Goal: Transaction & Acquisition: Register for event/course

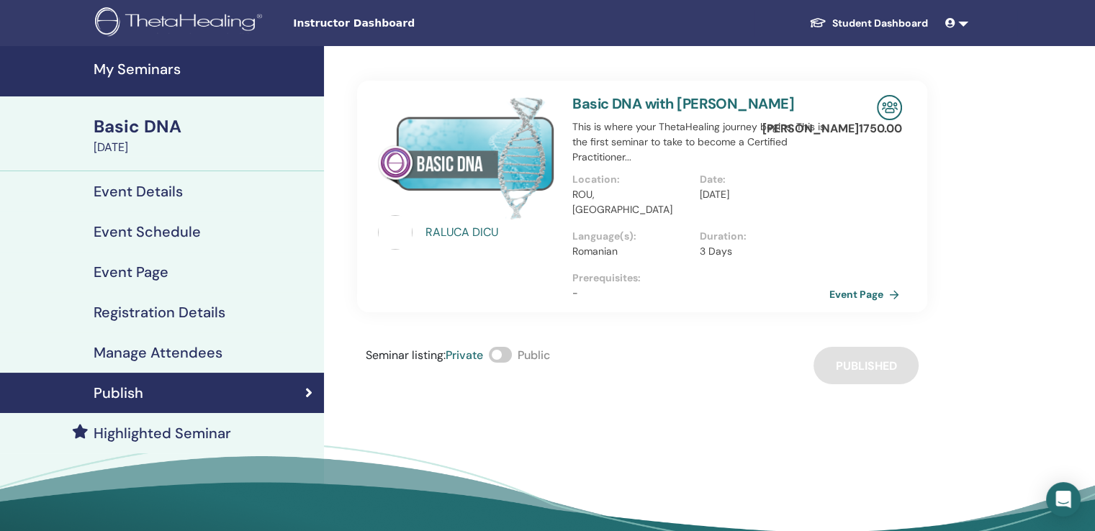
click at [856, 284] on link "Event Page" at bounding box center [867, 295] width 76 height 22
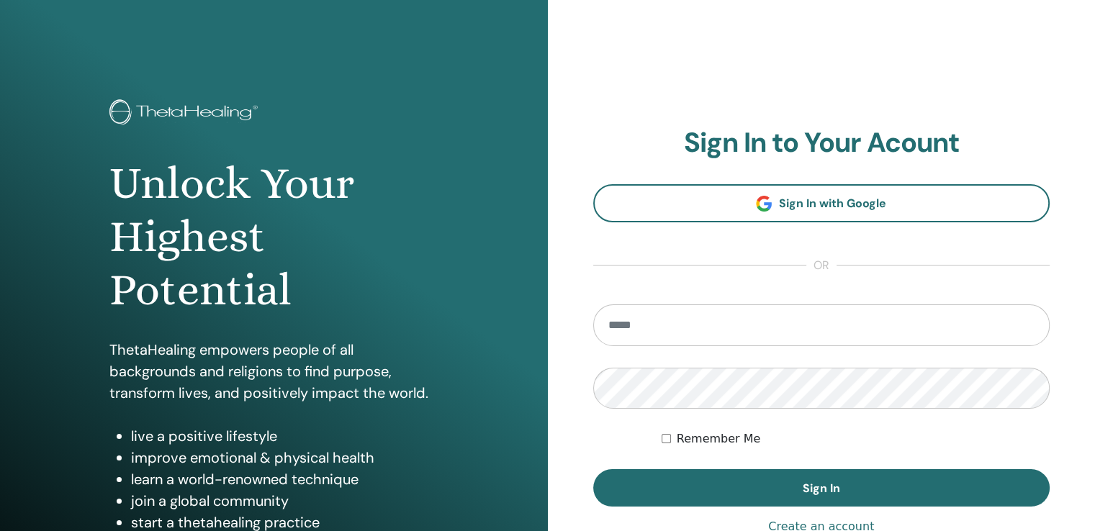
type input "**********"
drag, startPoint x: 720, startPoint y: 325, endPoint x: 574, endPoint y: 323, distance: 145.4
click at [574, 323] on div "**********" at bounding box center [822, 345] width 548 height 691
click at [718, 320] on input "**********" at bounding box center [821, 326] width 457 height 42
drag, startPoint x: 756, startPoint y: 326, endPoint x: 587, endPoint y: 326, distance: 168.5
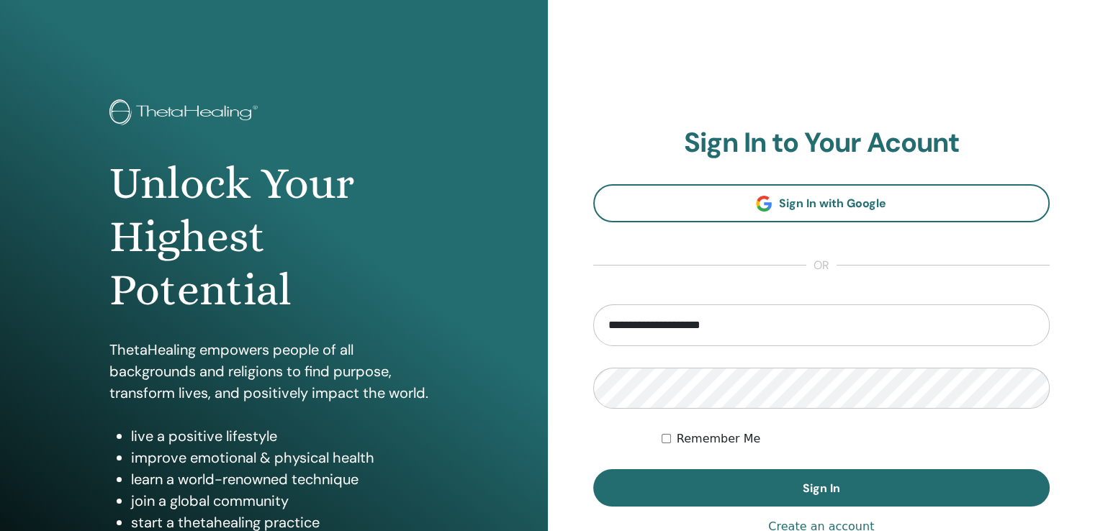
click at [587, 326] on div "**********" at bounding box center [822, 345] width 548 height 691
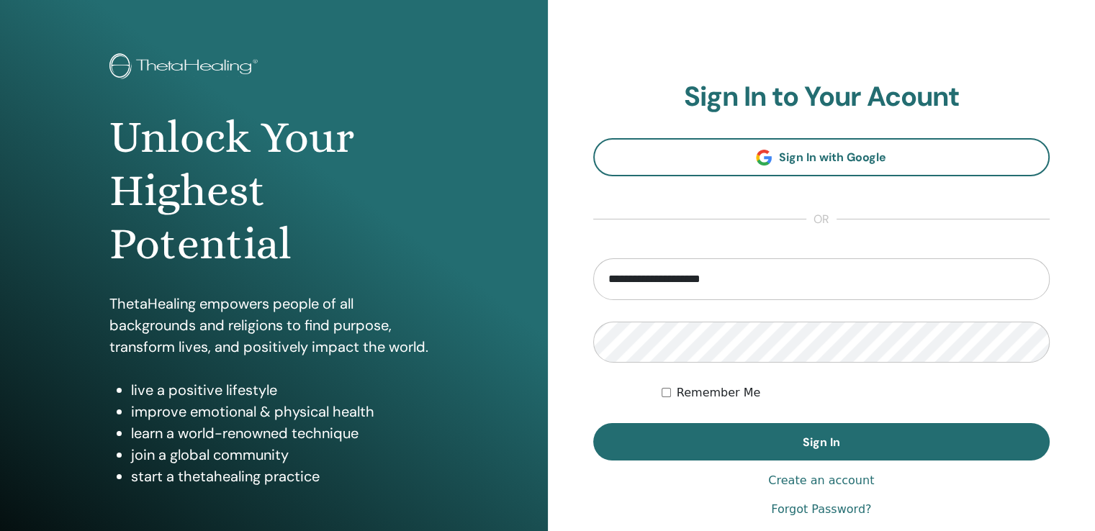
scroll to position [72, 0]
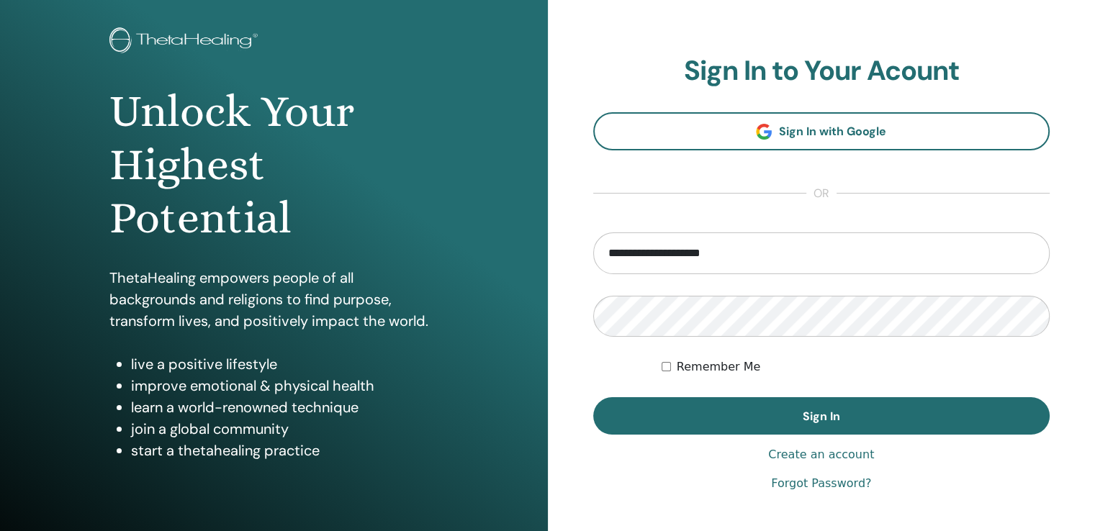
click at [793, 459] on link "Create an account" at bounding box center [821, 454] width 106 height 17
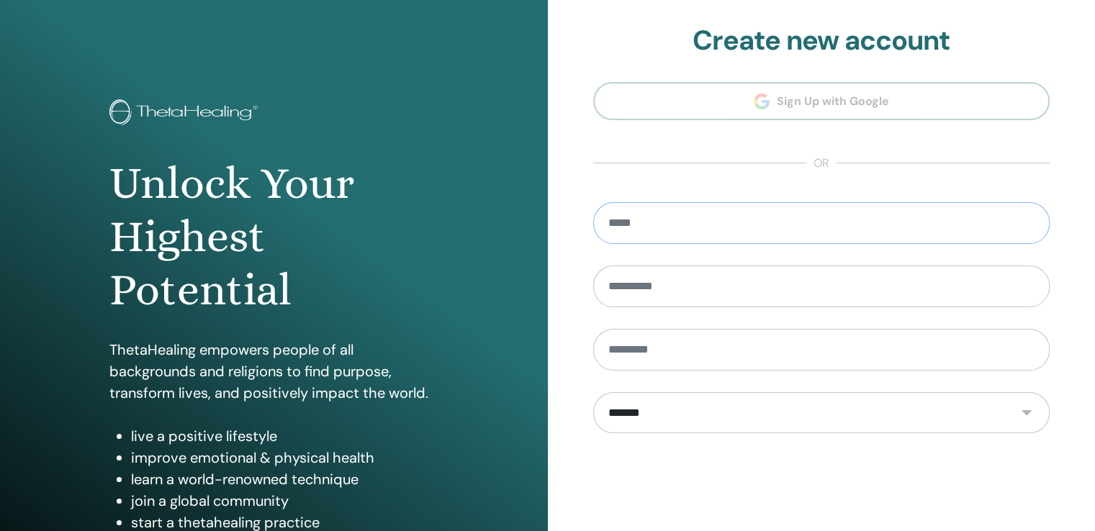
click at [655, 232] on input "email" at bounding box center [821, 223] width 457 height 42
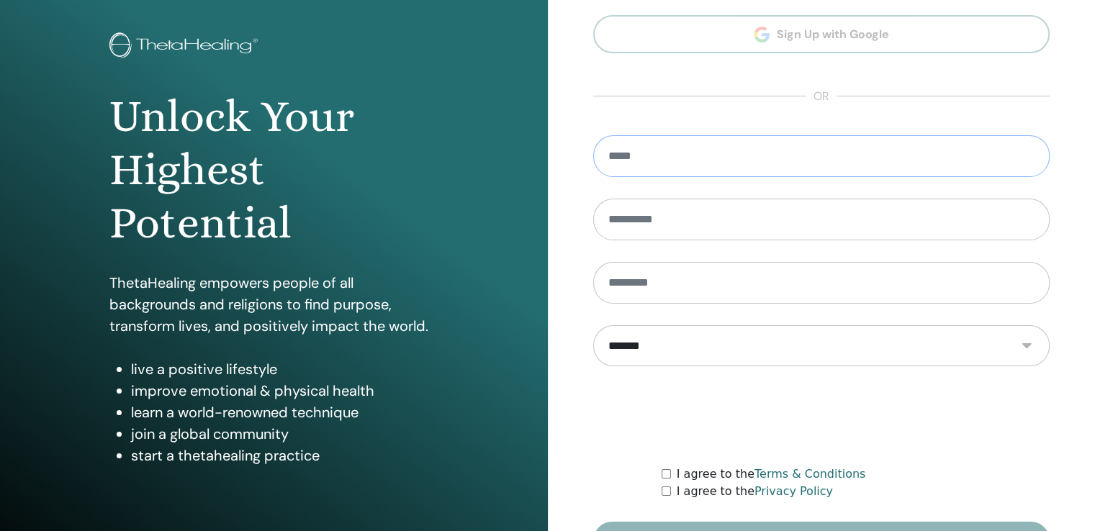
scroll to position [72, 0]
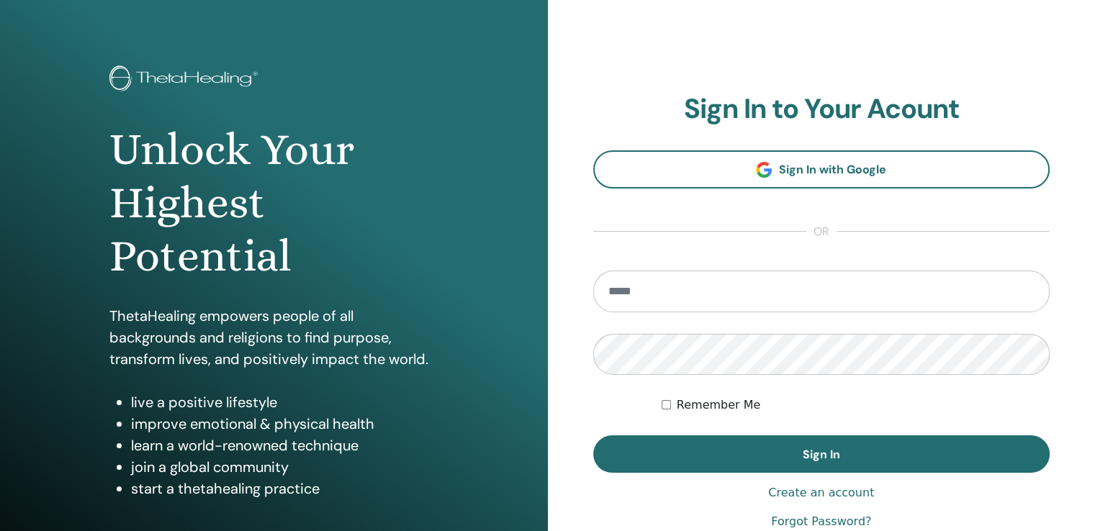
scroll to position [144, 0]
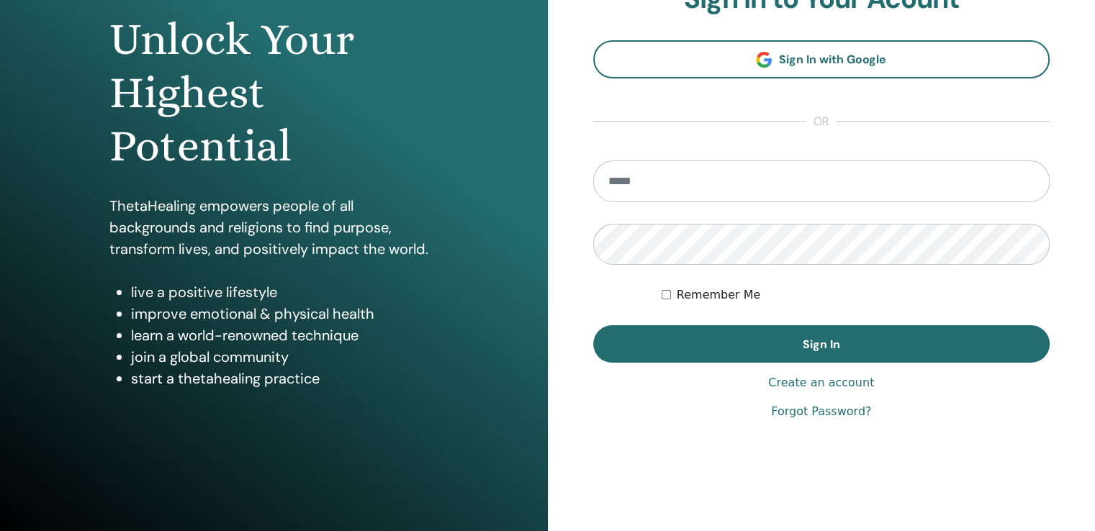
type input "**********"
click at [795, 379] on link "Create an account" at bounding box center [821, 382] width 106 height 17
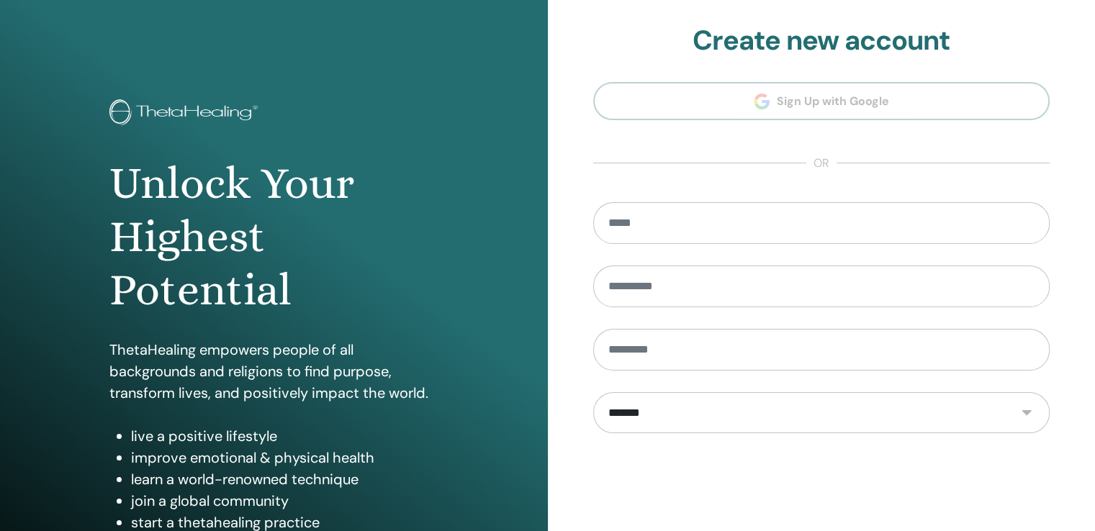
scroll to position [72, 0]
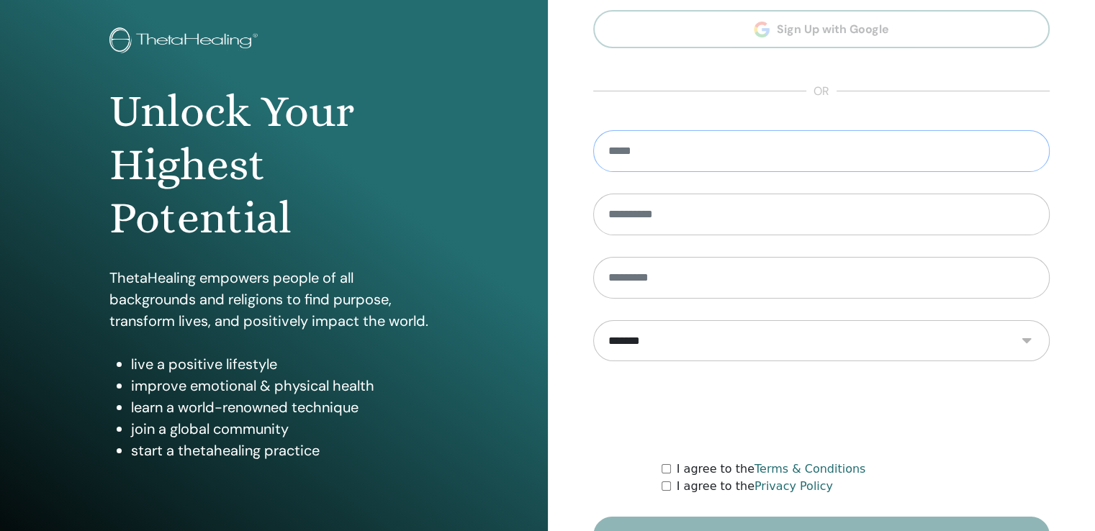
click at [672, 158] on input "email" at bounding box center [821, 151] width 457 height 42
click at [741, 155] on input "**********" at bounding box center [821, 151] width 457 height 42
type input "**********"
click at [737, 218] on input "text" at bounding box center [821, 215] width 457 height 42
type input "********"
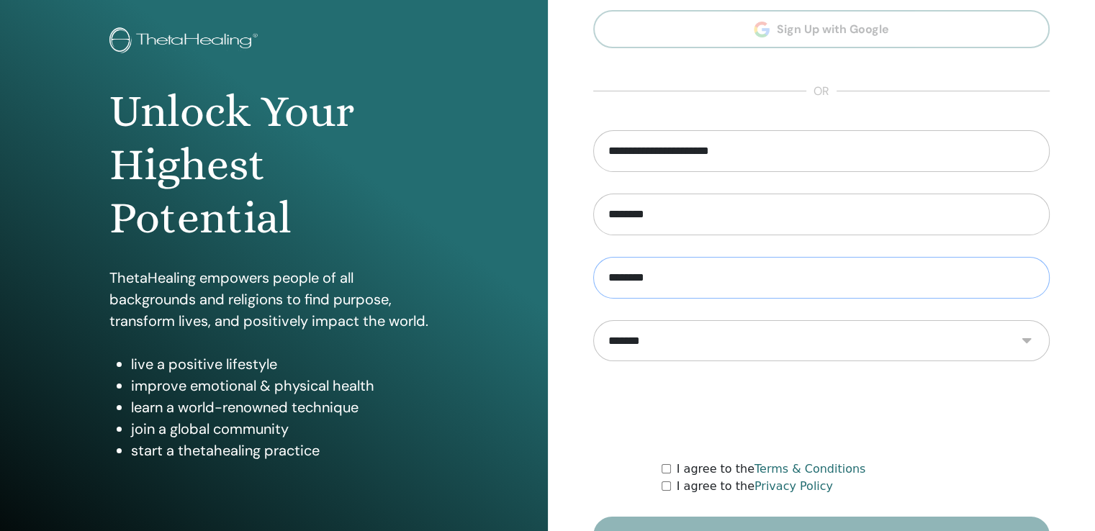
type input "********"
click at [695, 340] on select "**********" at bounding box center [821, 341] width 456 height 42
select select "***"
click at [593, 320] on select "**********" at bounding box center [821, 341] width 456 height 42
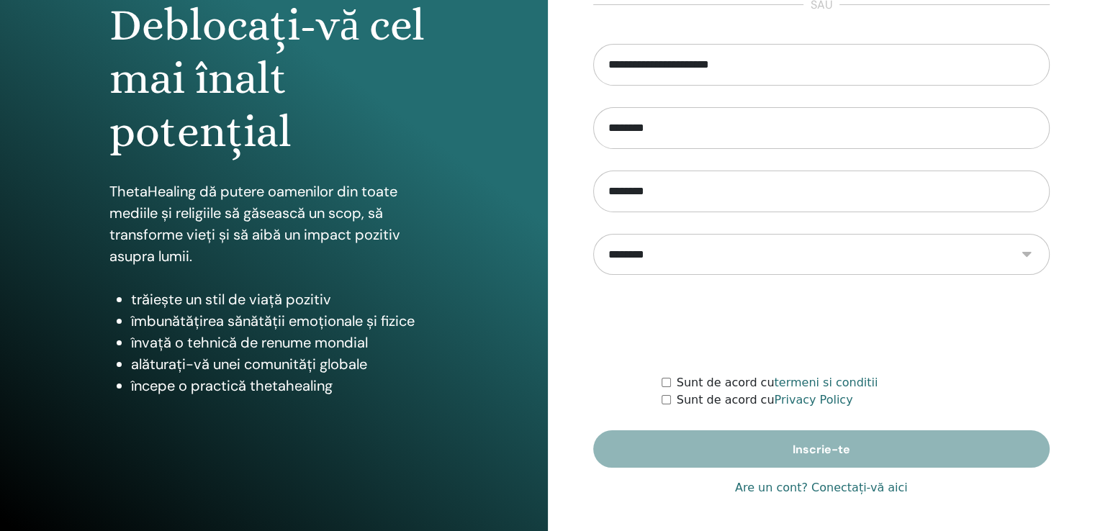
scroll to position [160, 0]
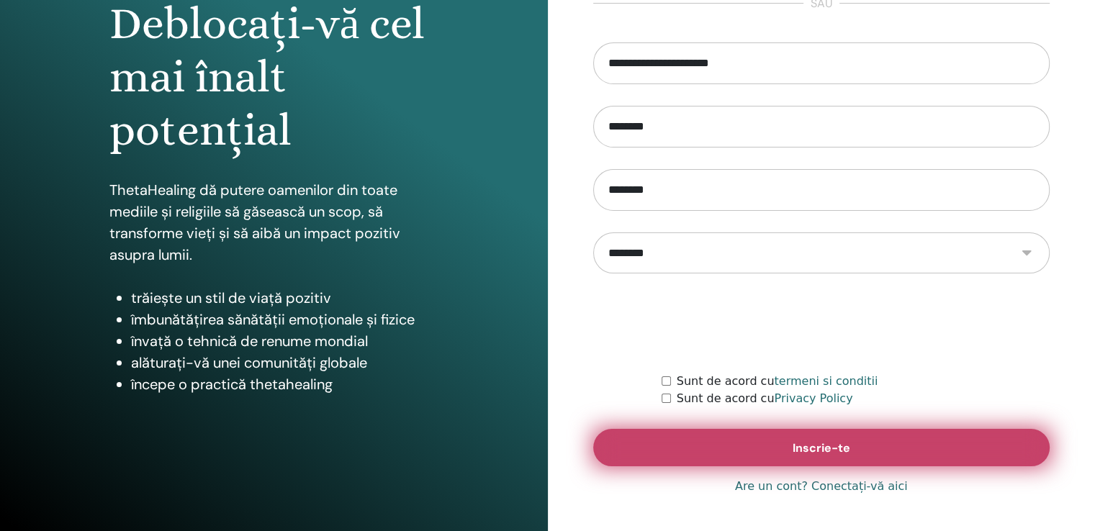
click at [731, 447] on button "Inscrie-te" at bounding box center [821, 447] width 457 height 37
click at [690, 447] on button "Inscrie-te" at bounding box center [821, 447] width 457 height 37
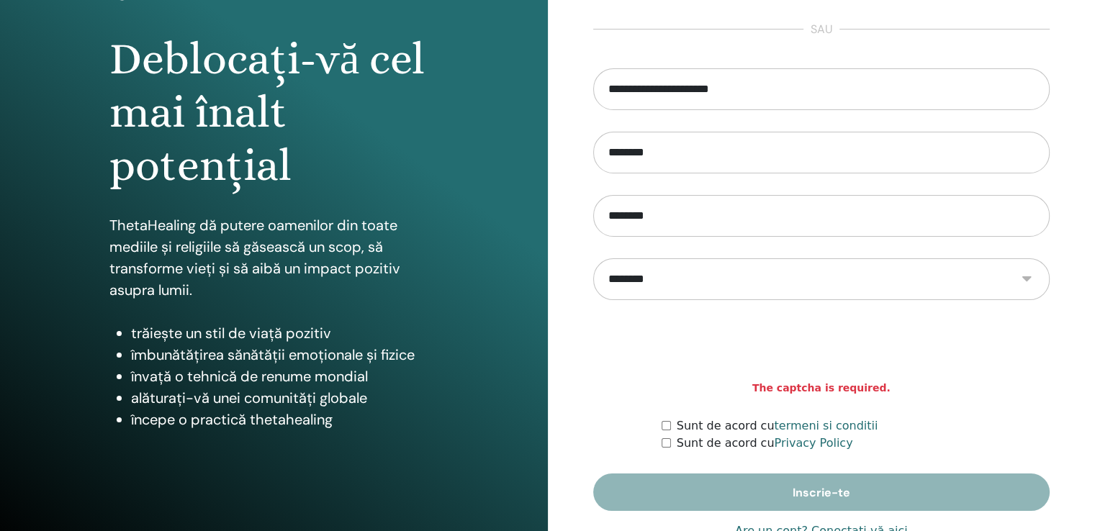
scroll to position [144, 0]
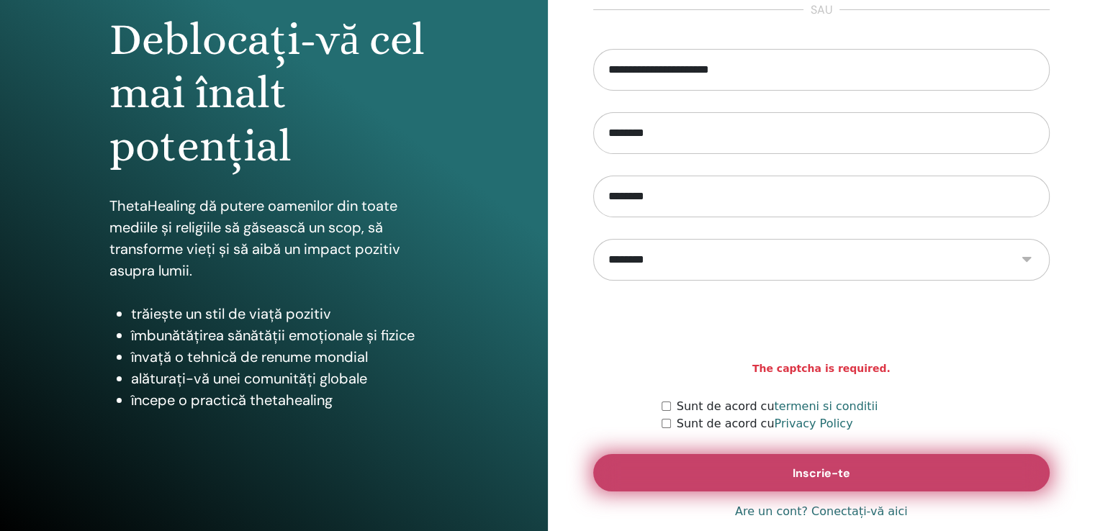
click at [687, 464] on button "Inscrie-te" at bounding box center [821, 472] width 457 height 37
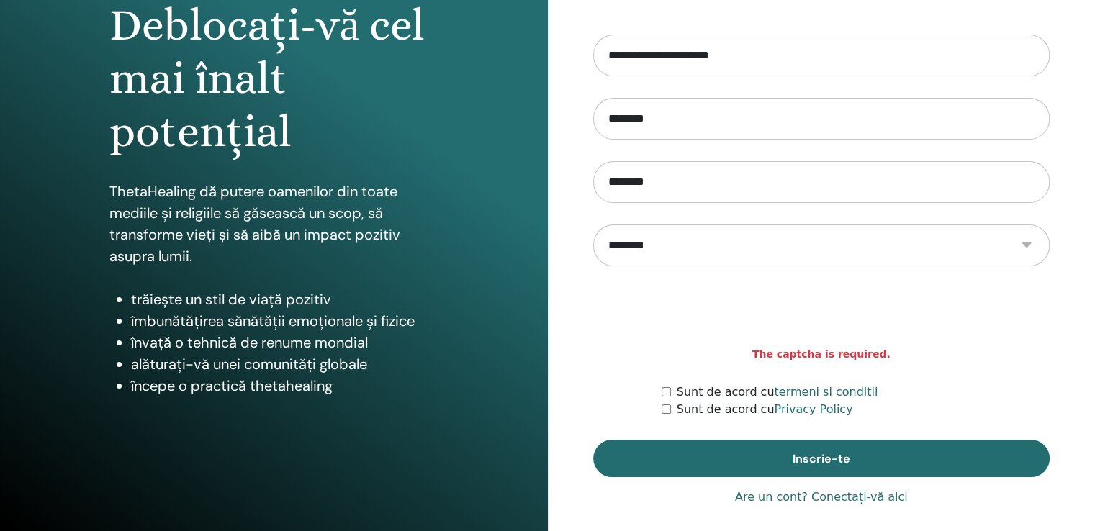
scroll to position [160, 0]
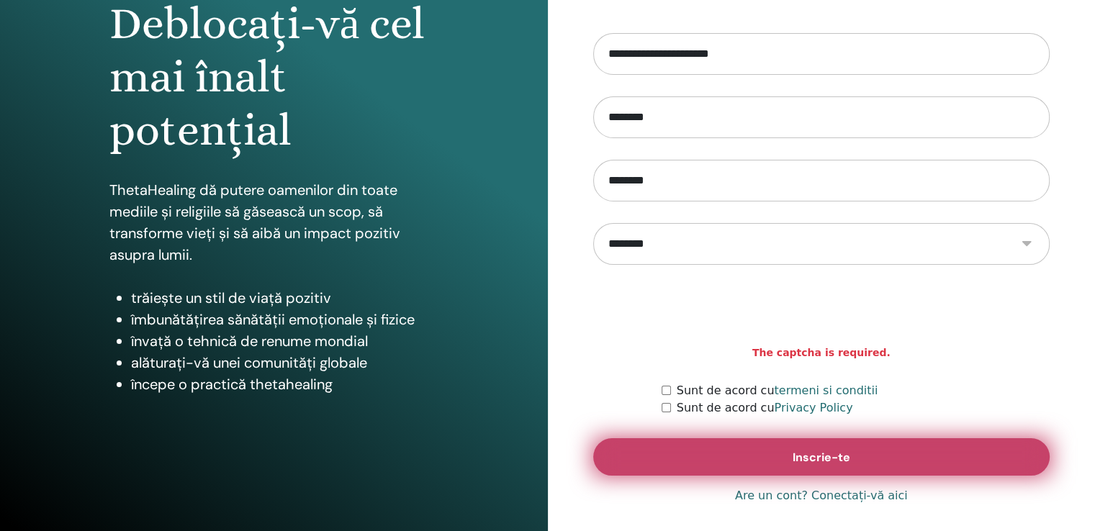
click at [674, 444] on button "Inscrie-te" at bounding box center [821, 456] width 457 height 37
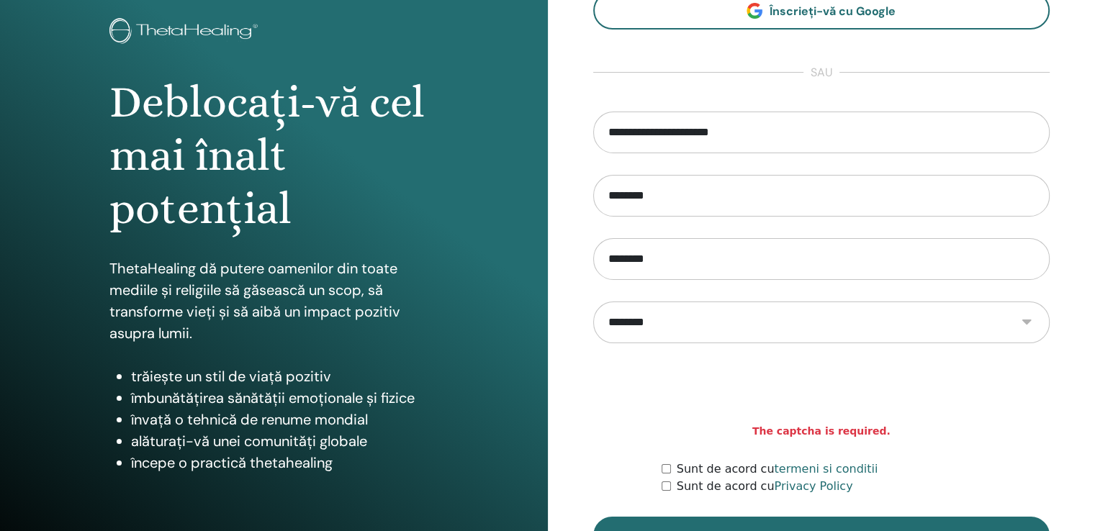
scroll to position [160, 0]
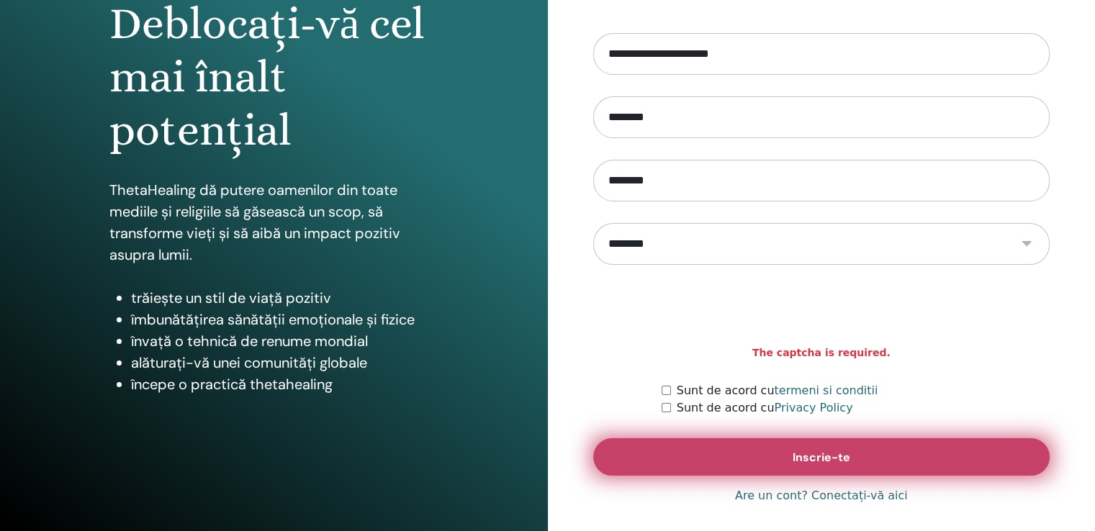
click at [697, 446] on button "Inscrie-te" at bounding box center [821, 456] width 457 height 37
click at [683, 454] on button "Inscrie-te" at bounding box center [821, 456] width 457 height 37
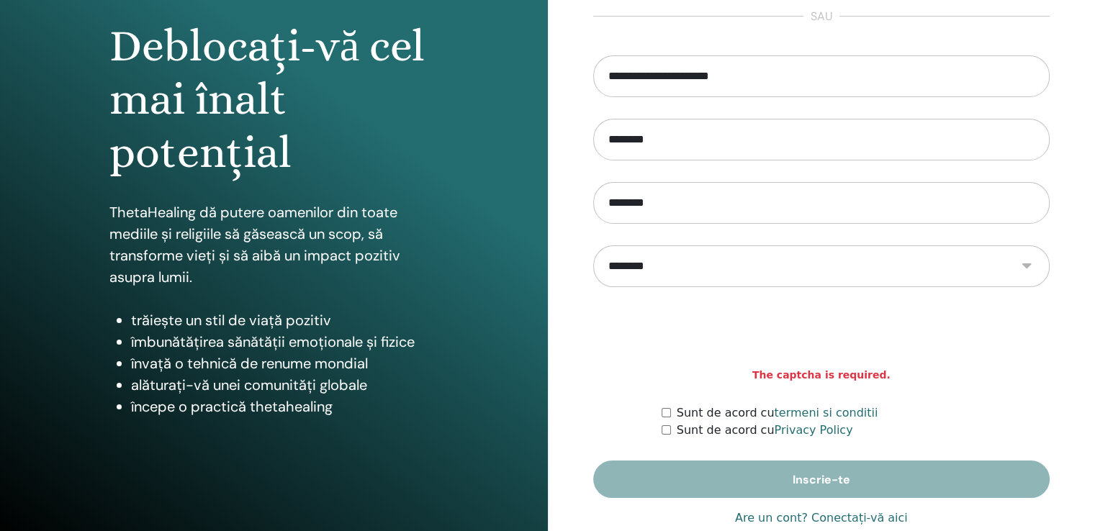
scroll to position [144, 0]
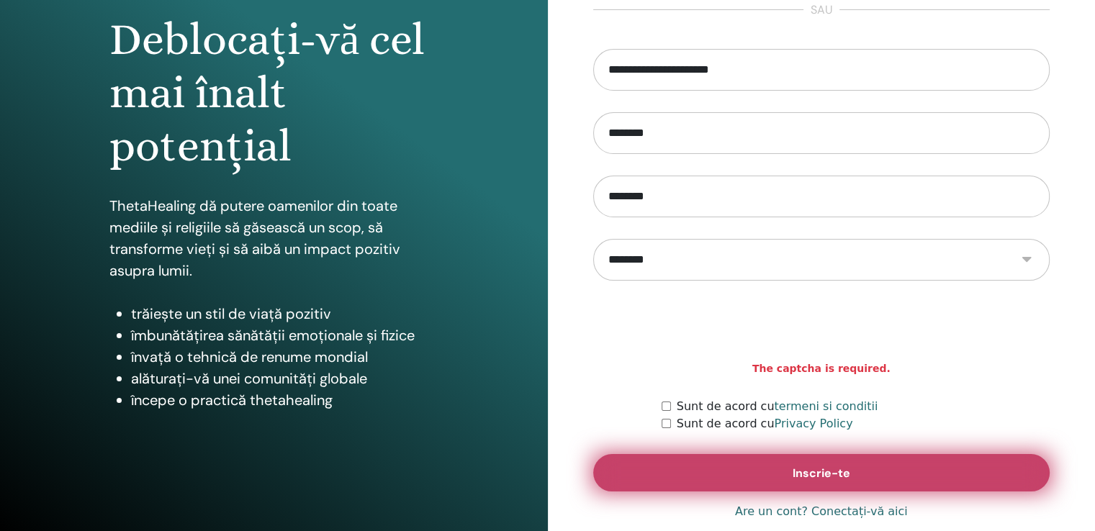
click at [666, 468] on button "Inscrie-te" at bounding box center [821, 472] width 457 height 37
click at [702, 473] on button "Inscrie-te" at bounding box center [821, 472] width 457 height 37
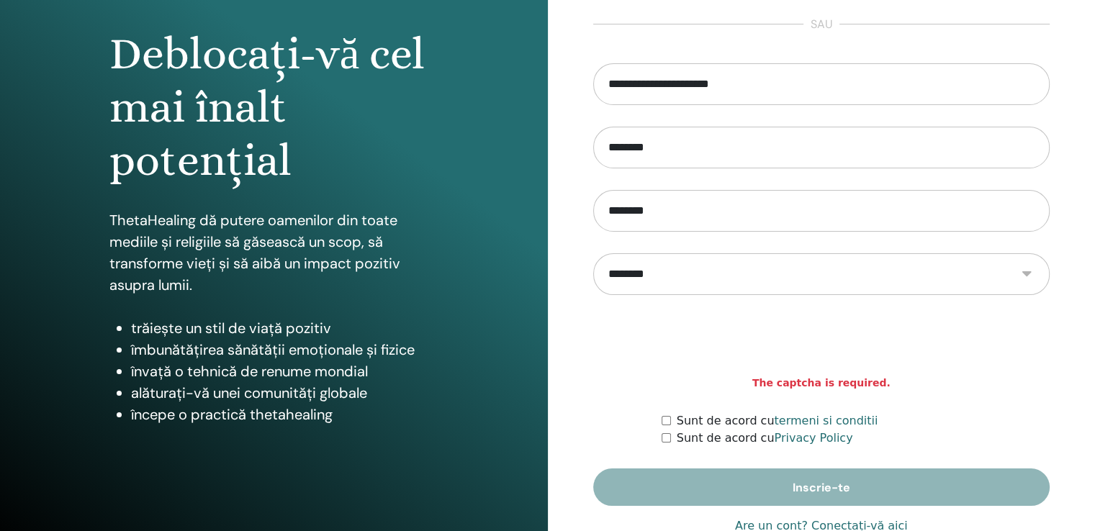
scroll to position [160, 0]
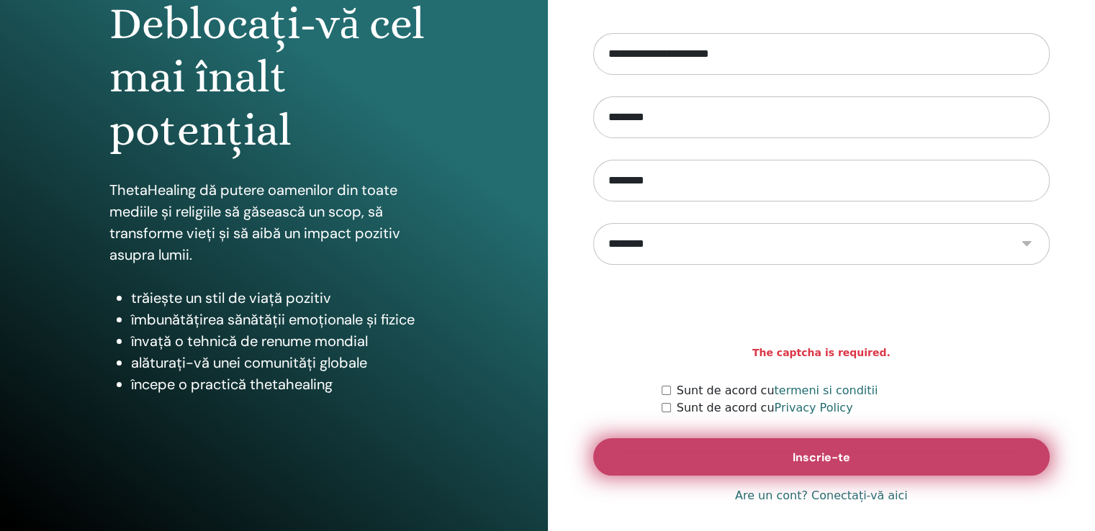
click at [677, 453] on button "Inscrie-te" at bounding box center [821, 456] width 457 height 37
click at [733, 457] on button "Inscrie-te" at bounding box center [821, 456] width 457 height 37
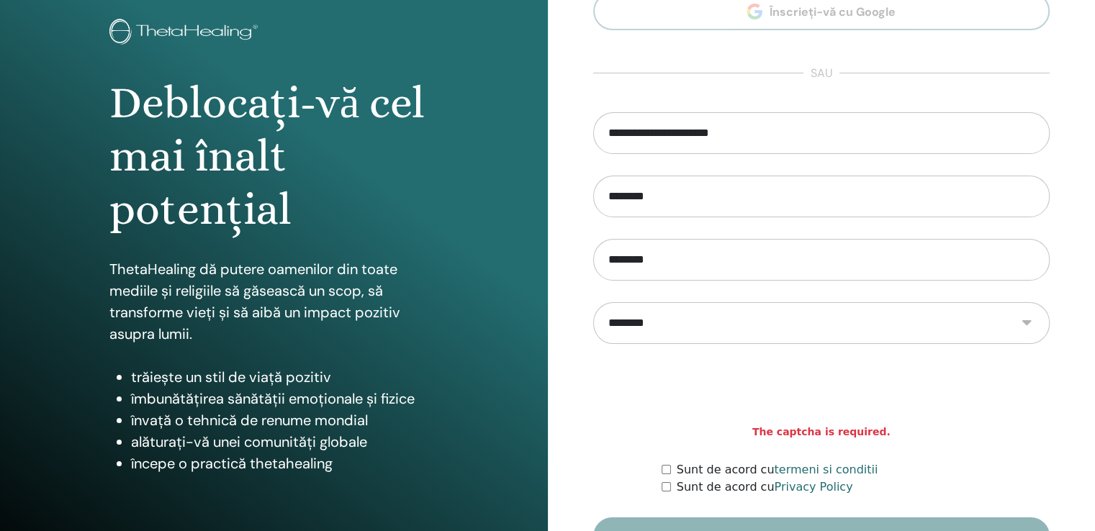
scroll to position [160, 0]
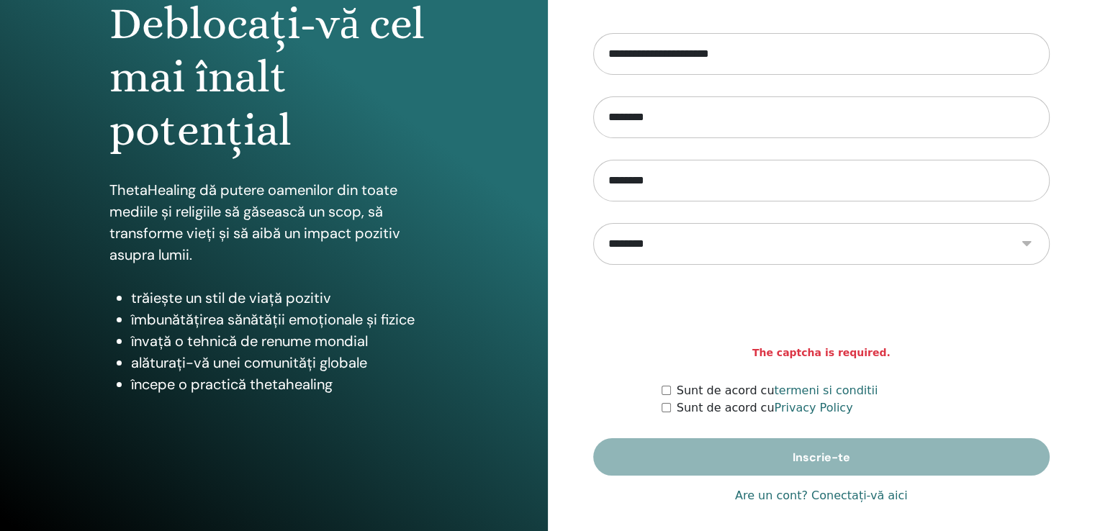
click at [671, 389] on div "Sunt de acord cu termeni si conditii" at bounding box center [856, 390] width 388 height 17
click at [667, 394] on div "Sunt de acord cu termeni si conditii" at bounding box center [856, 390] width 388 height 17
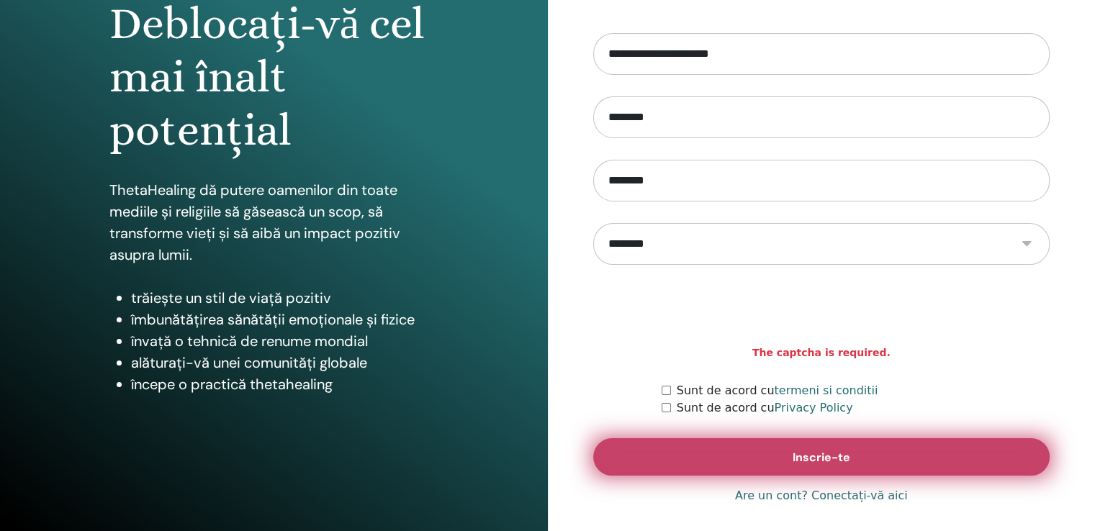
click at [689, 459] on button "Inscrie-te" at bounding box center [821, 456] width 457 height 37
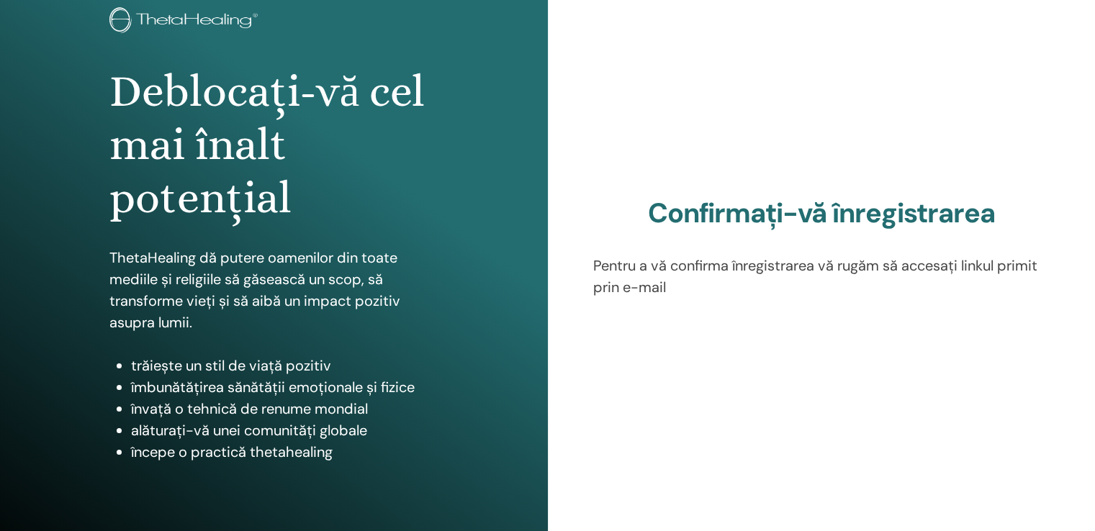
scroll to position [160, 0]
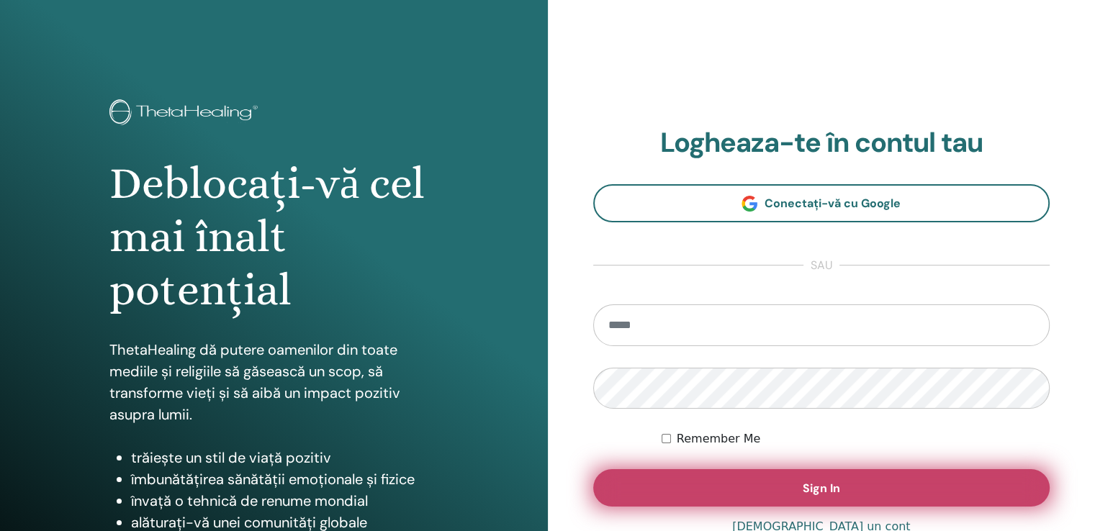
type input "**********"
click at [722, 490] on button "Sign In" at bounding box center [821, 487] width 457 height 37
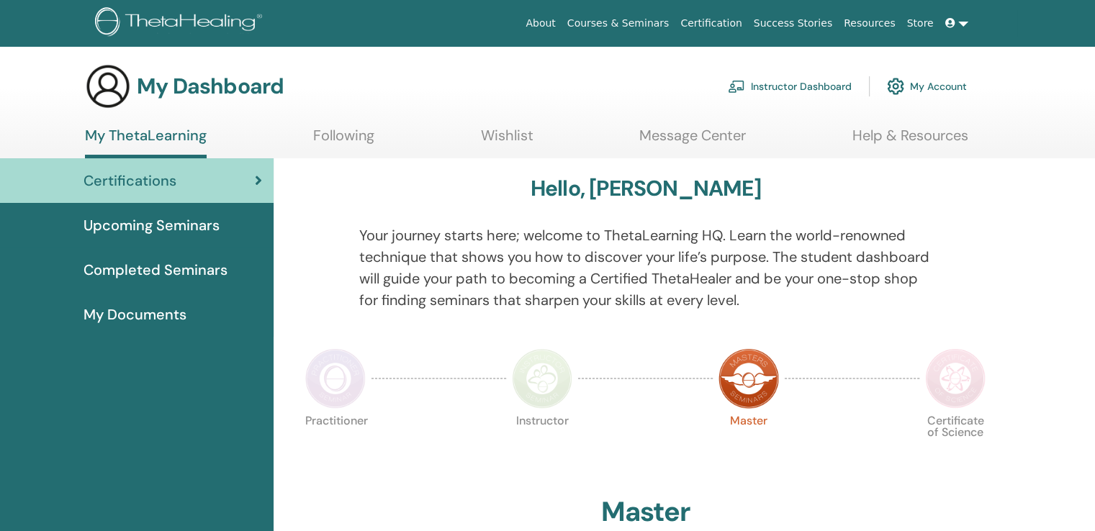
click at [788, 87] on link "Instructor Dashboard" at bounding box center [790, 87] width 124 height 32
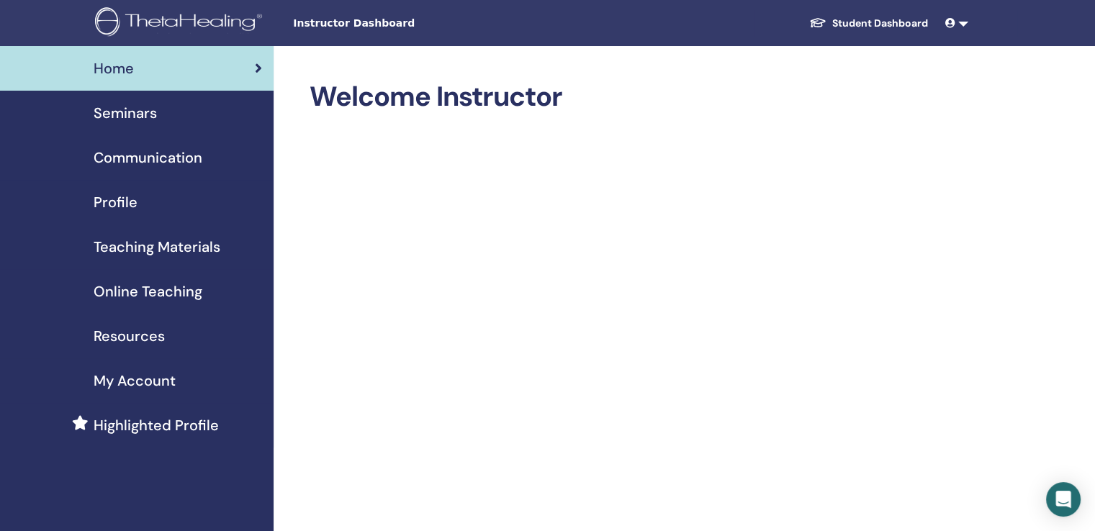
click at [131, 204] on span "Profile" at bounding box center [116, 202] width 44 height 22
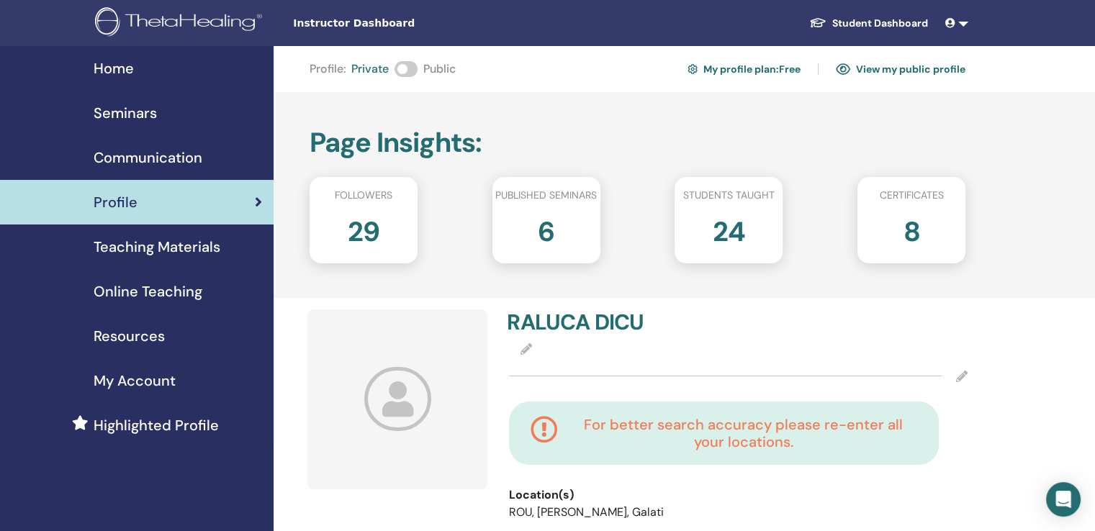
click at [127, 120] on span "Seminars" at bounding box center [125, 113] width 63 height 22
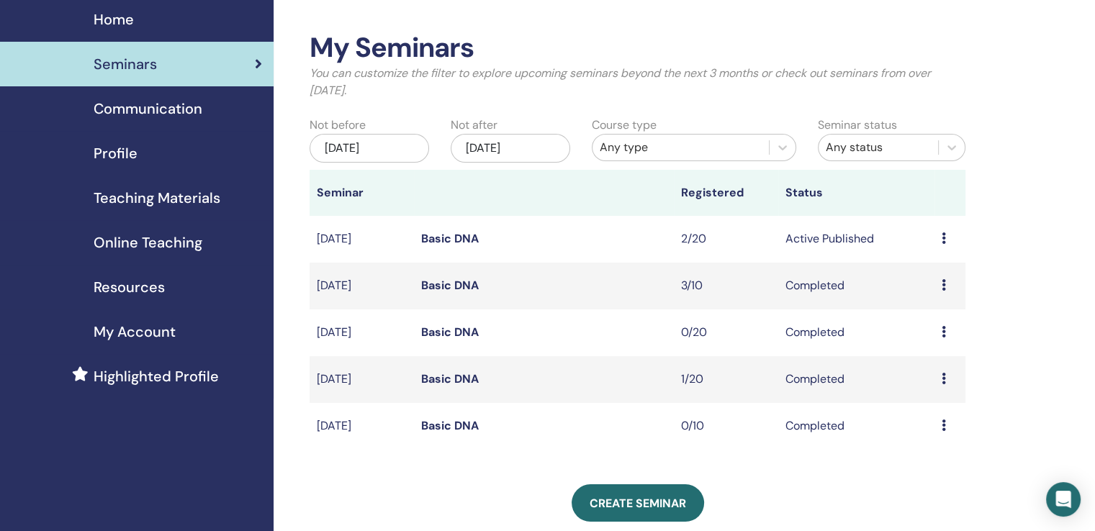
scroll to position [72, 0]
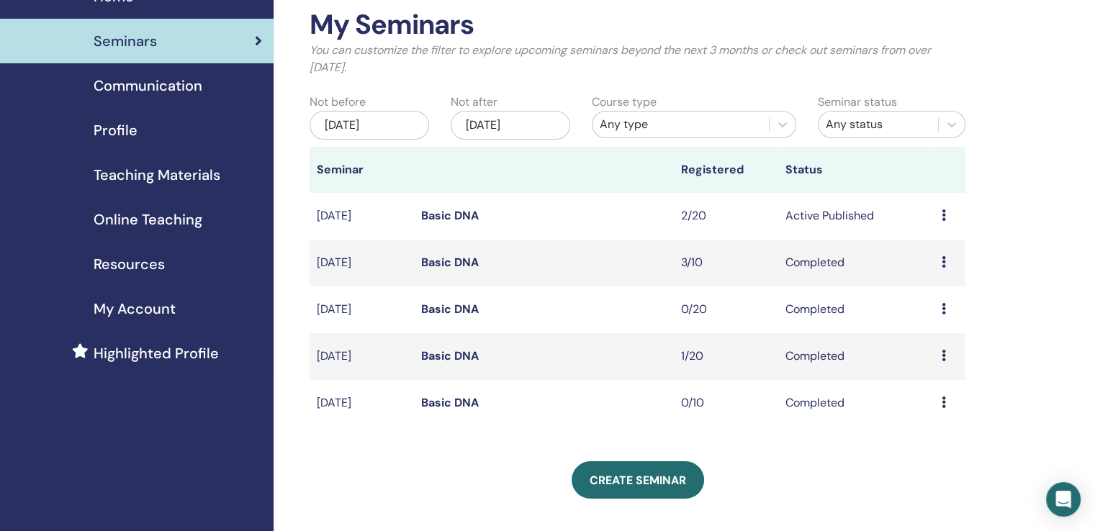
click at [942, 215] on icon at bounding box center [944, 215] width 4 height 12
click at [920, 269] on link "Attendees" at bounding box center [930, 270] width 55 height 15
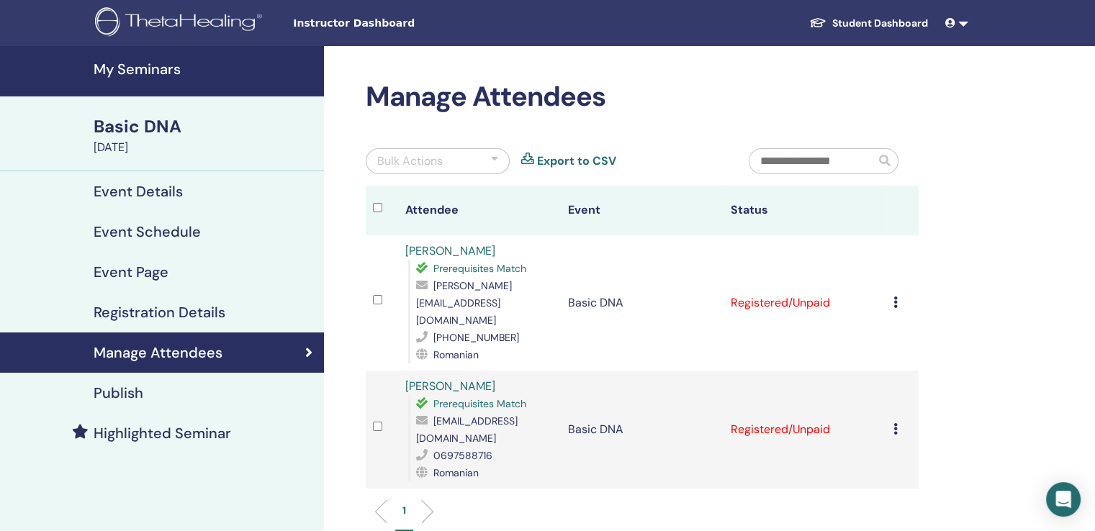
scroll to position [72, 0]
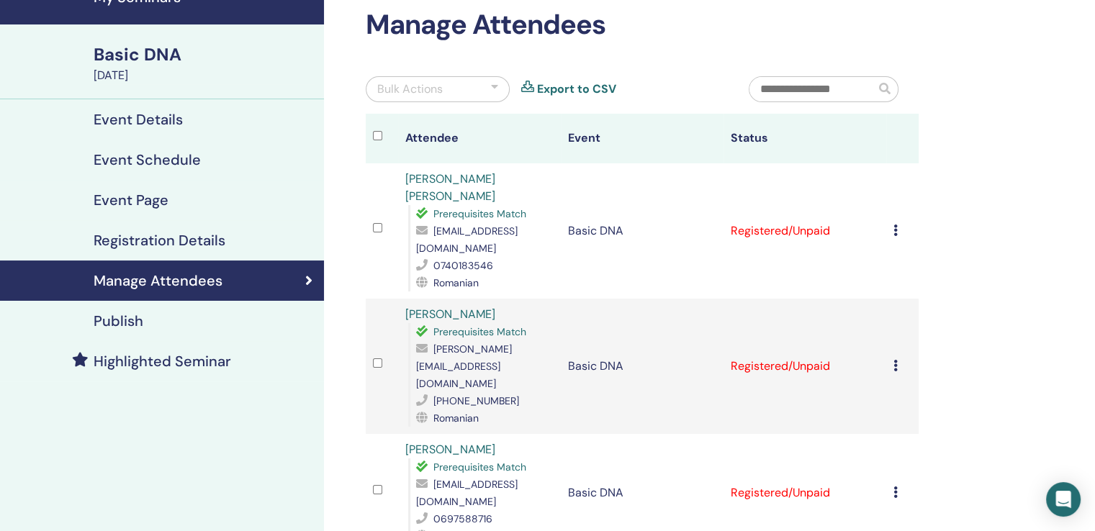
scroll to position [144, 0]
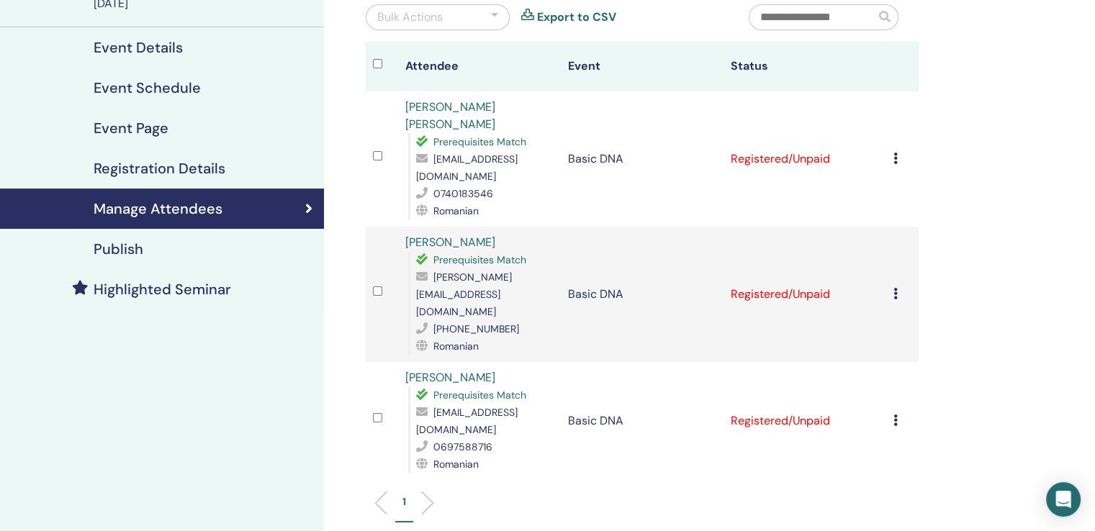
click at [890, 143] on td "Cancel Registration Do not auto-certify Mark as Paid Mark as Unpaid Mark as Abs…" at bounding box center [902, 158] width 32 height 135
click at [901, 150] on div "Cancel Registration Do not auto-certify Mark as Paid Mark as Unpaid Mark as Abs…" at bounding box center [902, 158] width 18 height 17
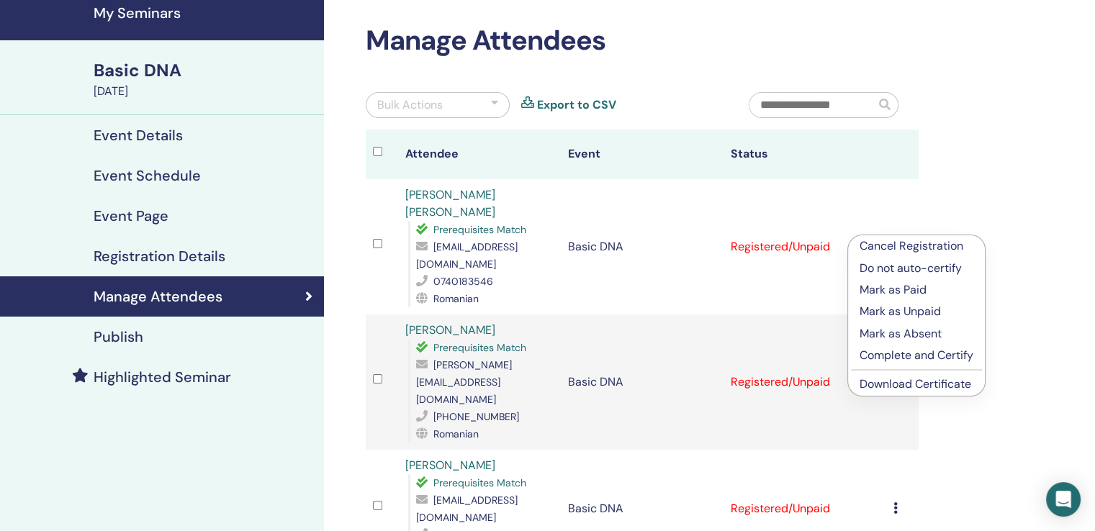
scroll to position [0, 0]
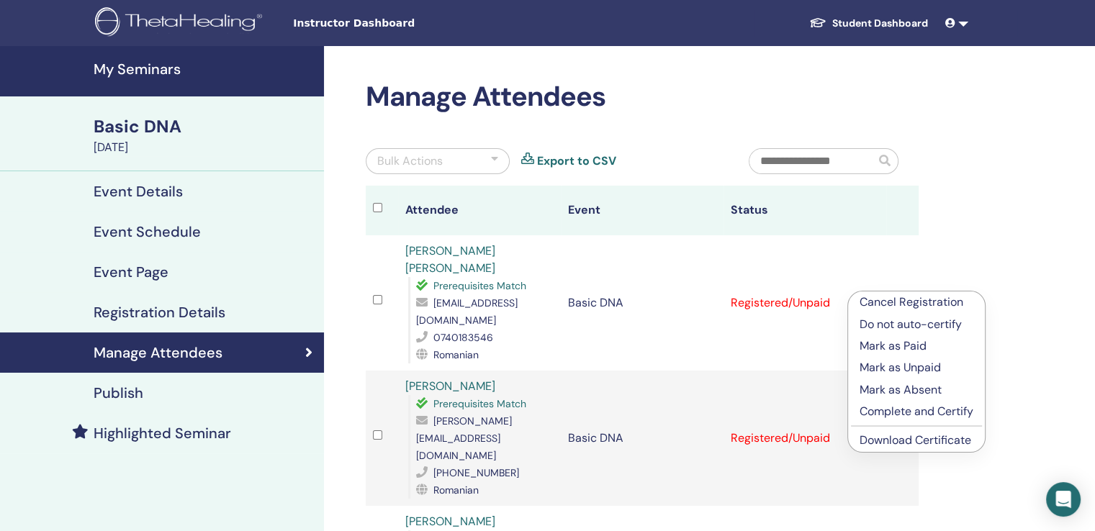
click at [894, 23] on link "Student Dashboard" at bounding box center [869, 23] width 142 height 27
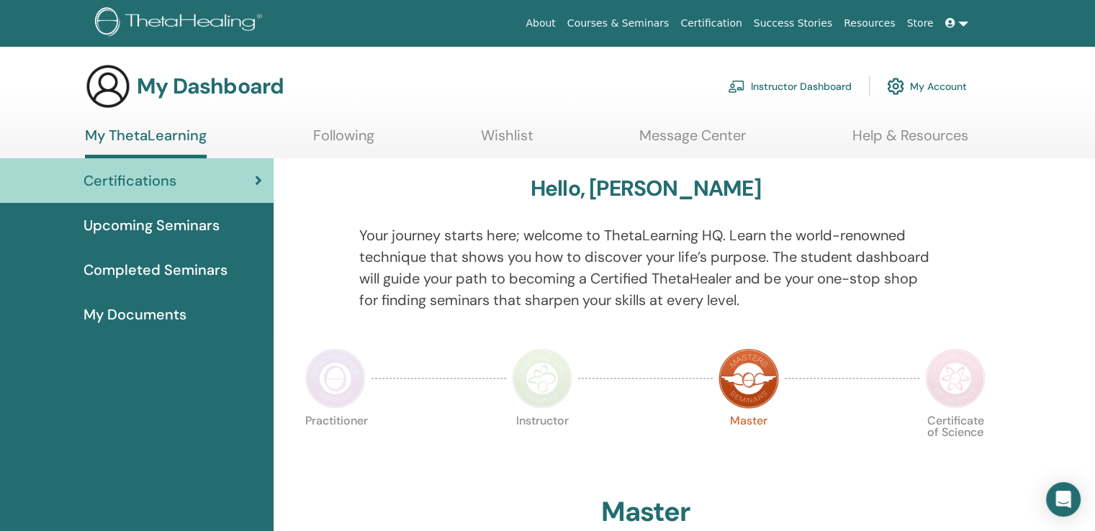
click at [116, 267] on span "Completed Seminars" at bounding box center [156, 270] width 144 height 22
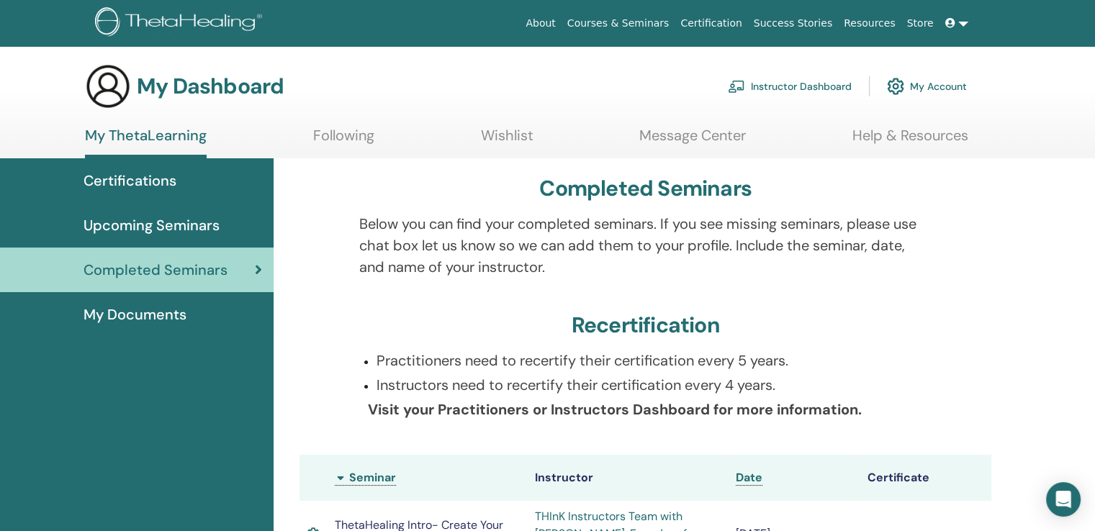
click at [127, 309] on span "My Documents" at bounding box center [135, 315] width 103 height 22
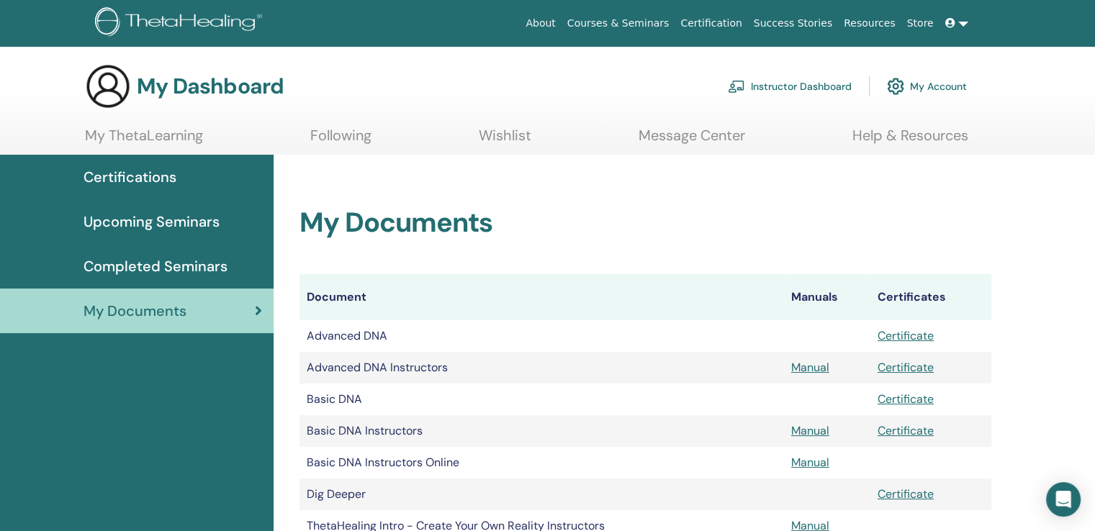
click at [154, 172] on span "Certifications" at bounding box center [130, 177] width 93 height 22
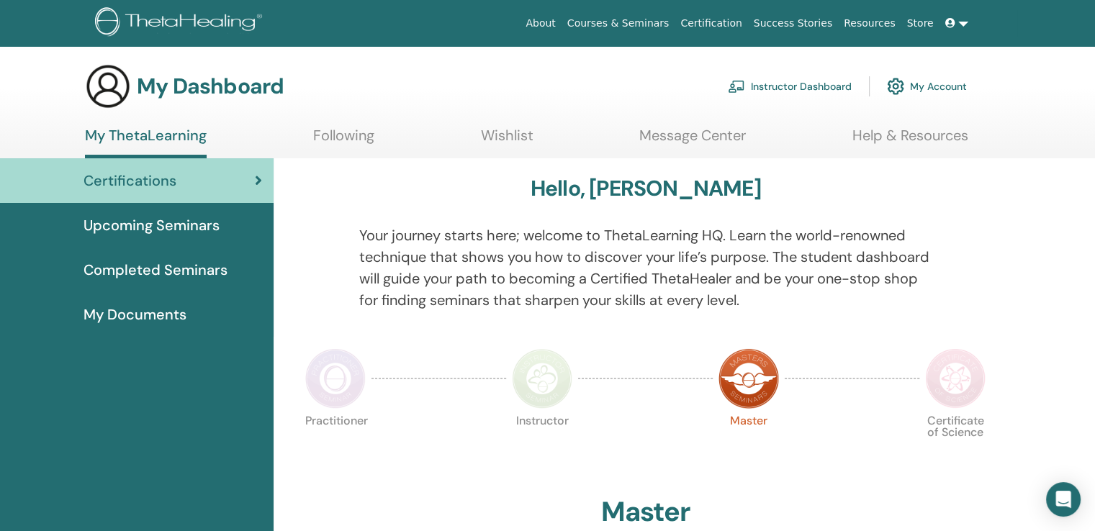
click at [793, 91] on link "Instructor Dashboard" at bounding box center [790, 87] width 124 height 32
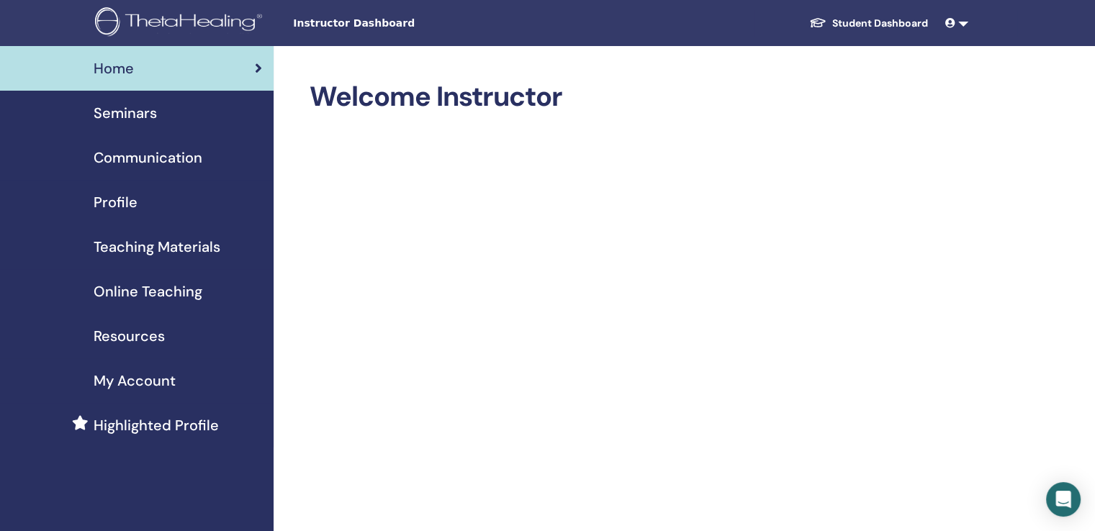
click at [121, 118] on span "Seminars" at bounding box center [125, 113] width 63 height 22
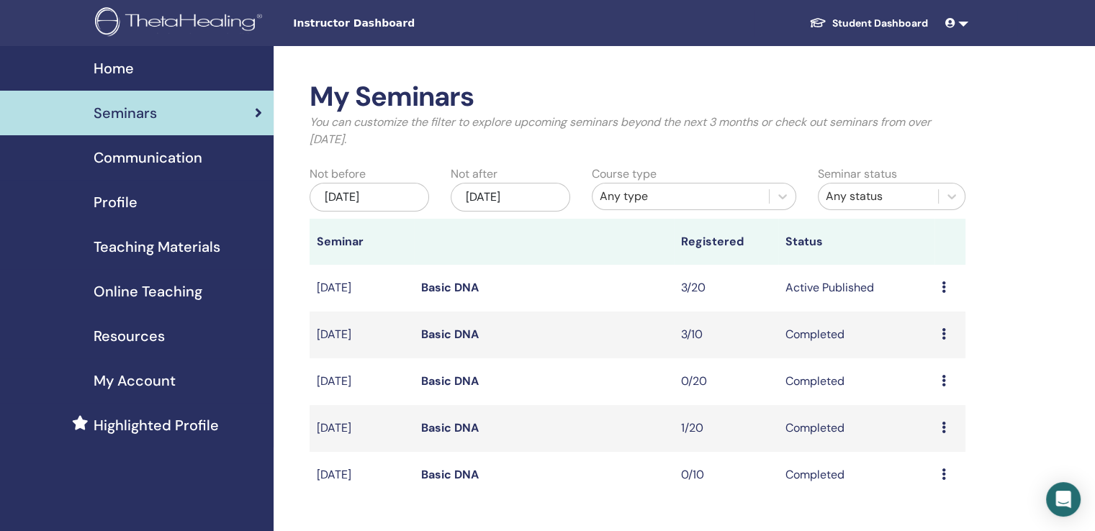
click at [944, 284] on icon at bounding box center [944, 287] width 4 height 12
click at [930, 340] on link "Attendees" at bounding box center [933, 338] width 55 height 15
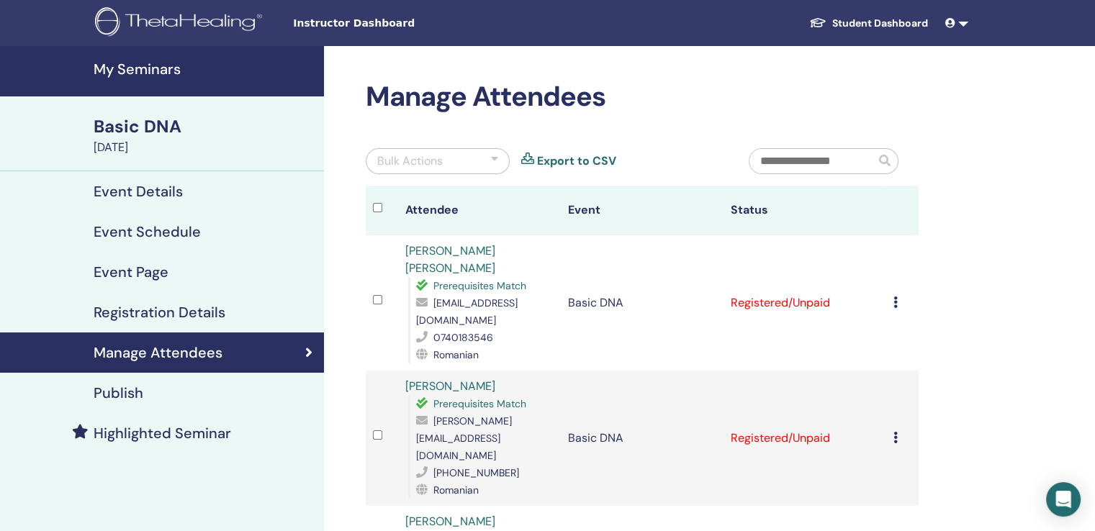
click at [892, 285] on td "Cancel Registration Do not auto-certify Mark as Paid Mark as Unpaid Mark as Abs…" at bounding box center [902, 302] width 32 height 135
click at [893, 297] on icon at bounding box center [895, 303] width 4 height 12
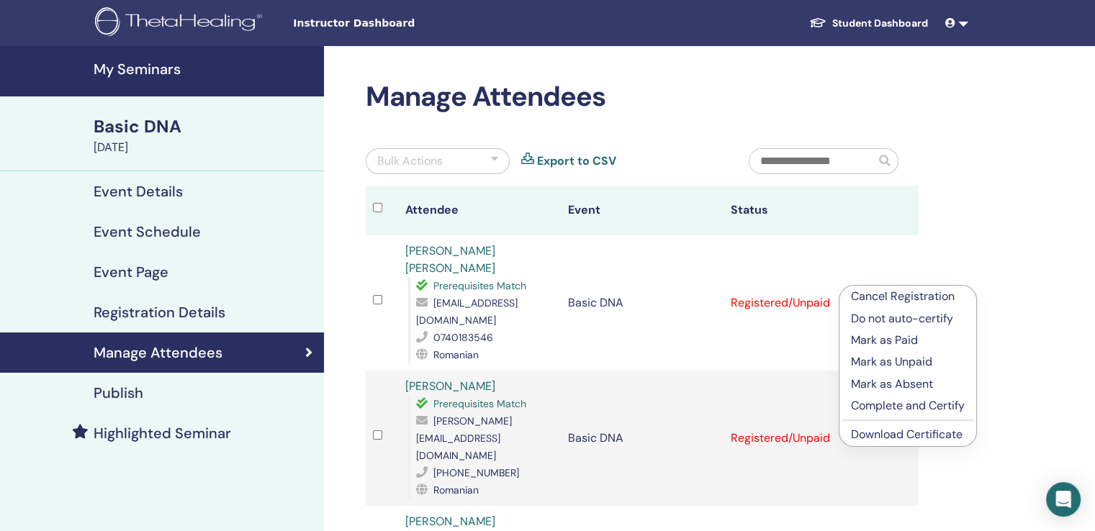
click at [1015, 374] on div "Manage Attendees Bulk Actions Export to CSV Attendee Event Status [PERSON_NAME]…" at bounding box center [689, 464] width 730 height 837
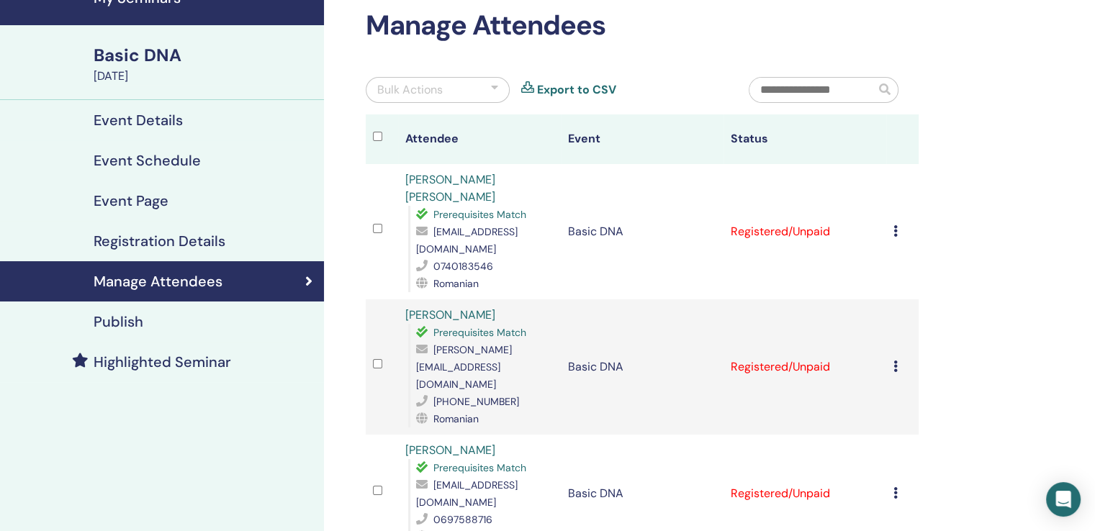
scroll to position [72, 0]
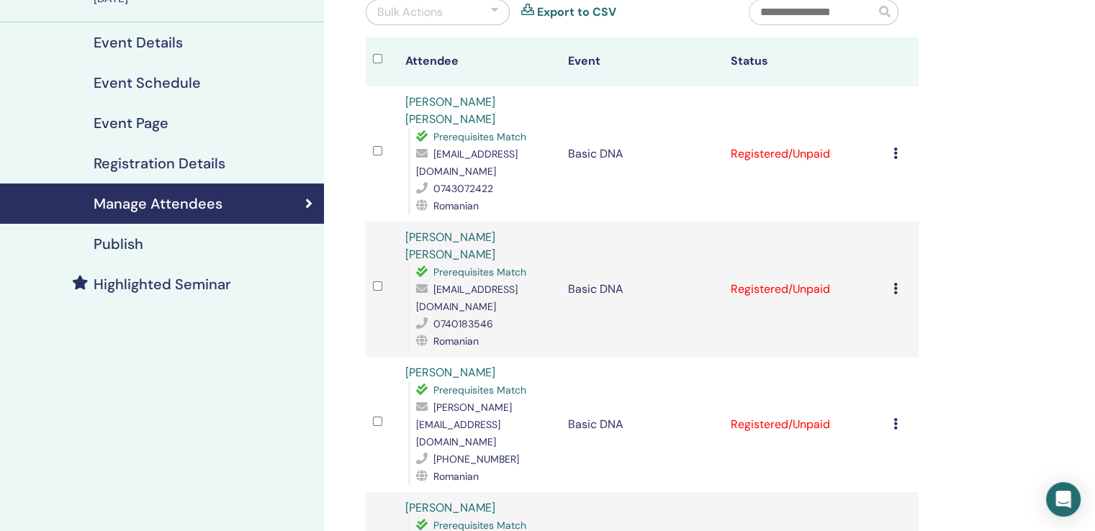
scroll to position [144, 0]
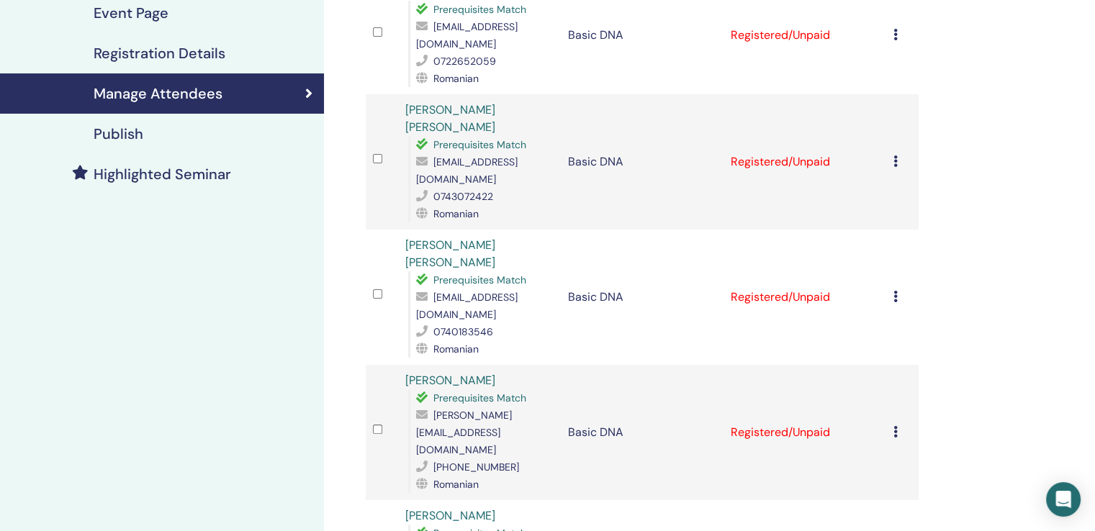
scroll to position [288, 0]
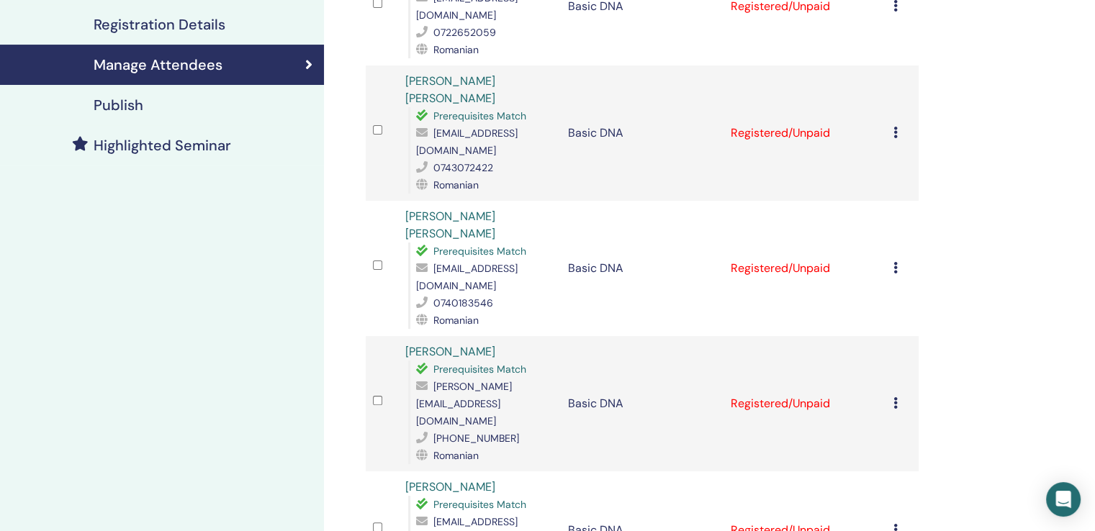
click at [895, 127] on icon at bounding box center [895, 133] width 4 height 12
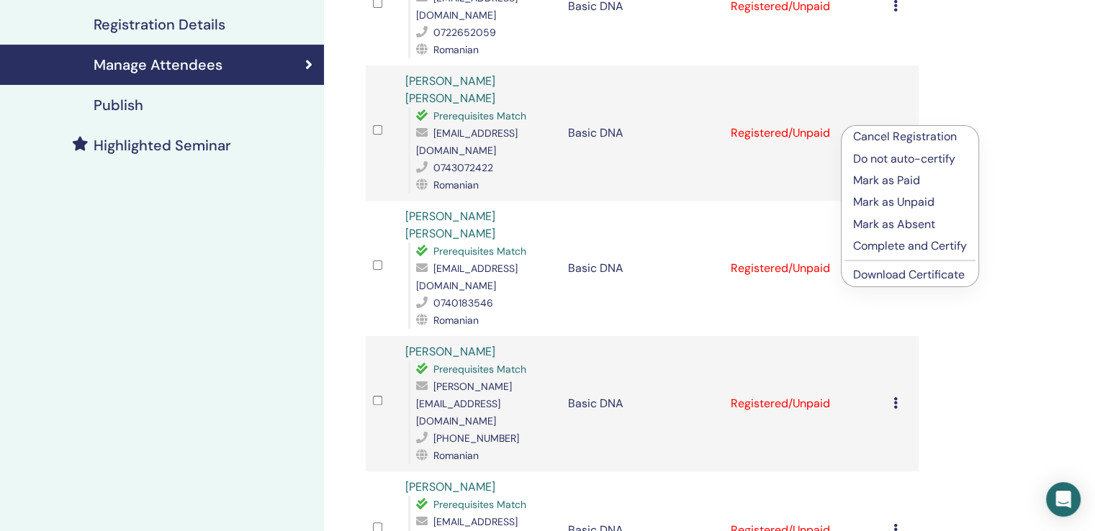
click at [1000, 222] on div "Manage Attendees Bulk Actions Export to CSV Attendee Event Status [PERSON_NAME]…" at bounding box center [689, 303] width 730 height 1090
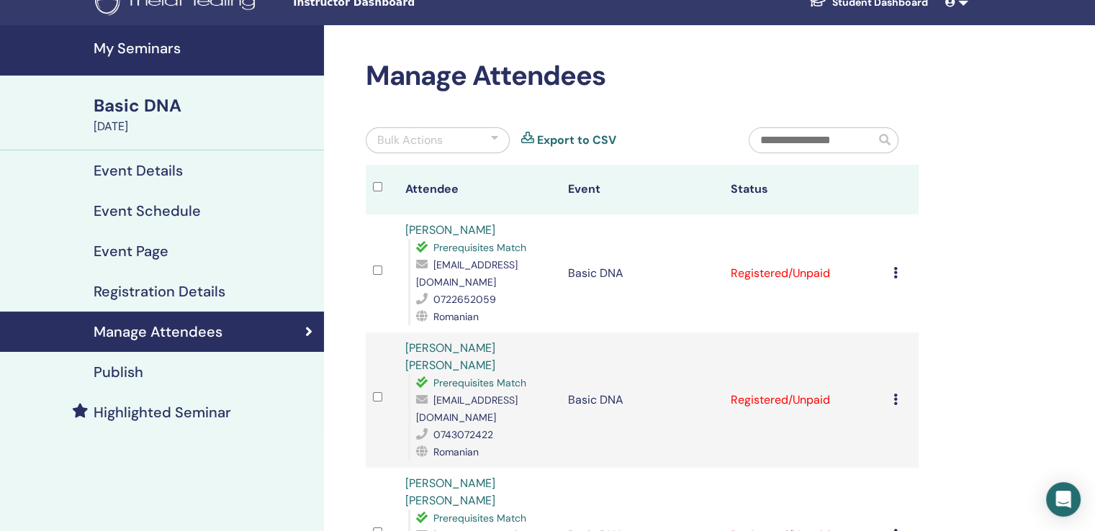
scroll to position [0, 0]
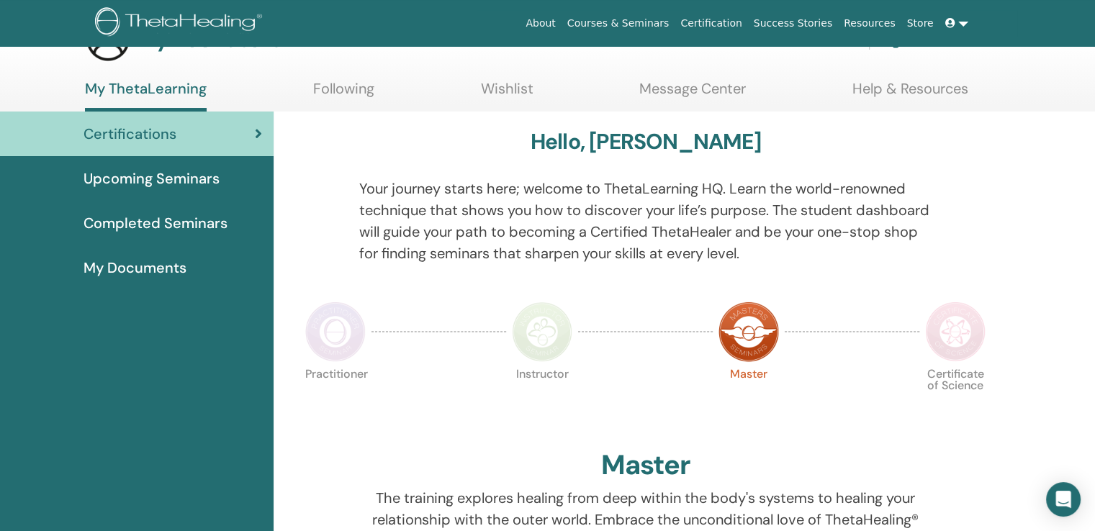
scroll to position [72, 0]
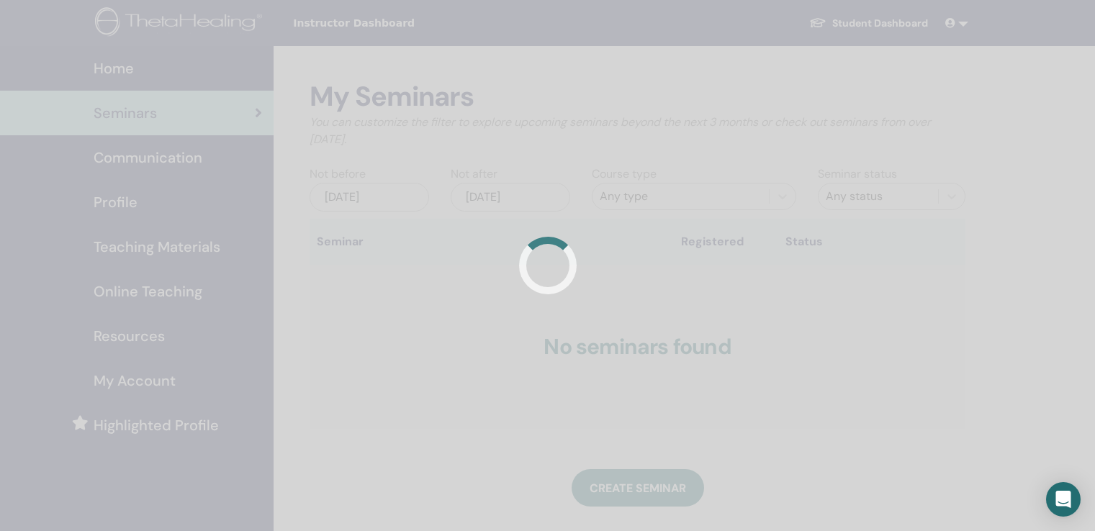
scroll to position [71, 0]
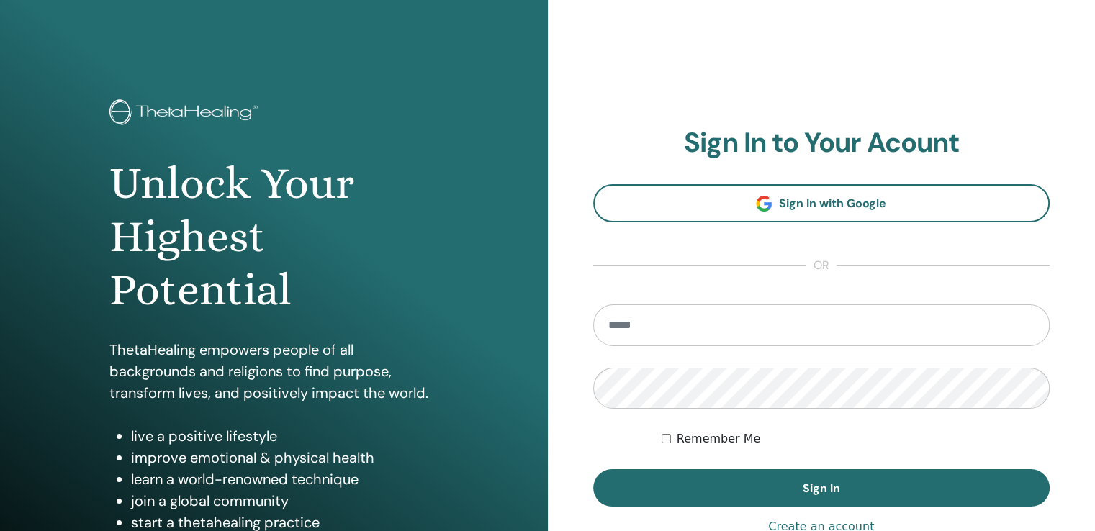
type input "**********"
click at [970, 71] on div "**********" at bounding box center [822, 345] width 548 height 691
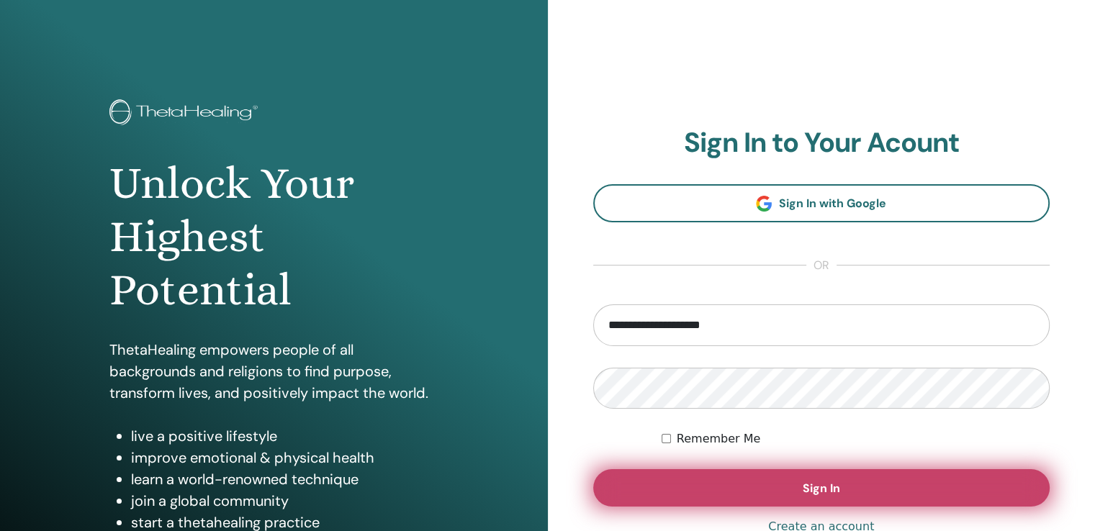
click at [659, 482] on button "Sign In" at bounding box center [821, 487] width 457 height 37
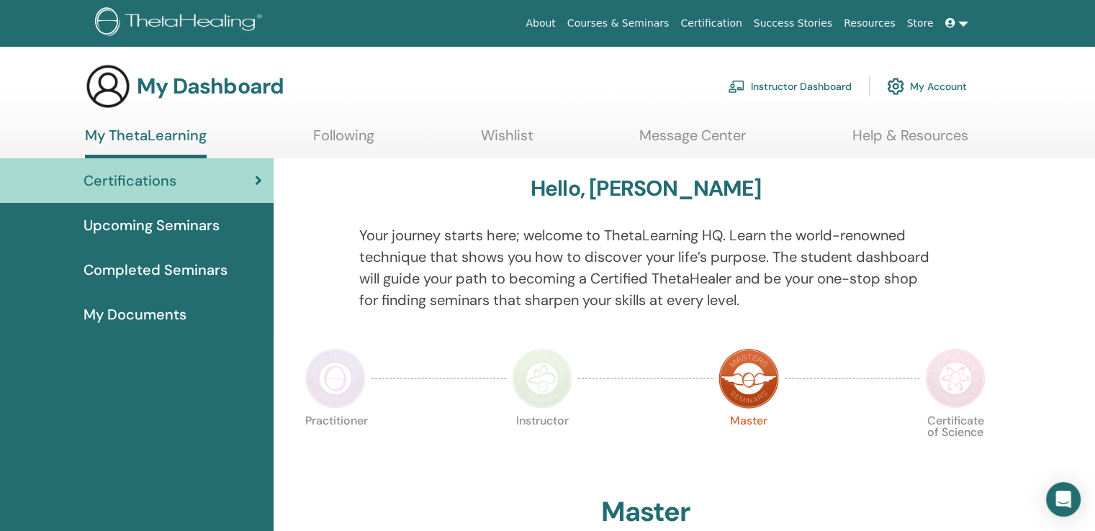
click at [791, 91] on link "Instructor Dashboard" at bounding box center [790, 87] width 124 height 32
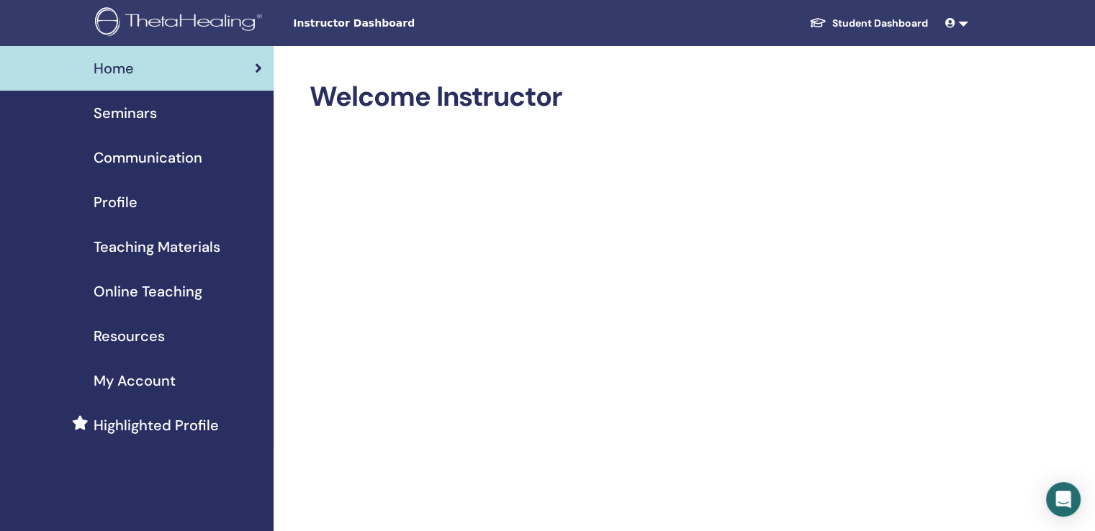
click at [127, 117] on span "Seminars" at bounding box center [125, 113] width 63 height 22
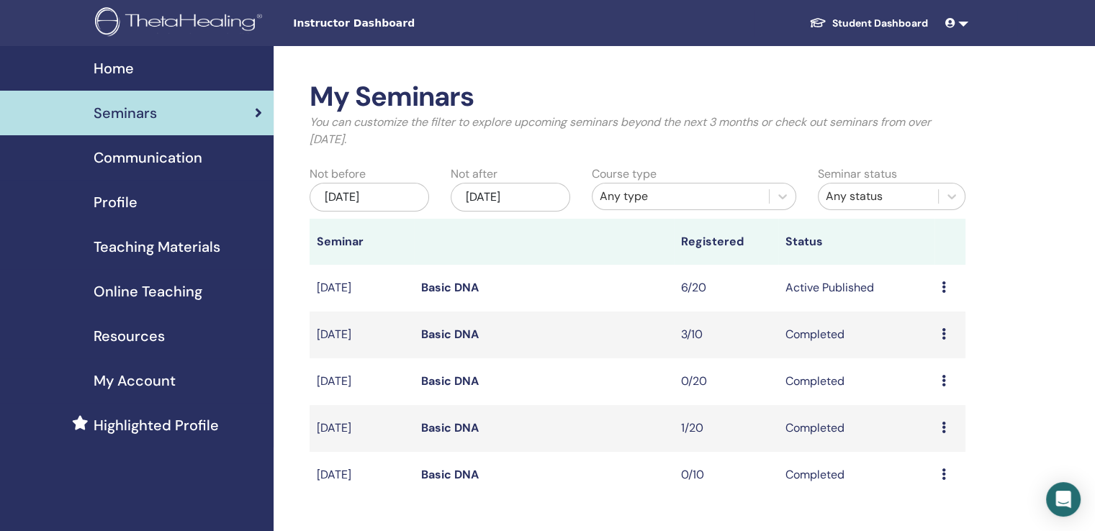
click at [942, 290] on icon at bounding box center [944, 287] width 4 height 12
click at [922, 306] on link "Preview" at bounding box center [924, 301] width 41 height 15
click at [939, 292] on td "Preview Edit Attendees Cancel" at bounding box center [949, 288] width 31 height 47
click at [942, 292] on icon at bounding box center [944, 287] width 4 height 12
click at [927, 348] on link "Attendees" at bounding box center [931, 346] width 55 height 15
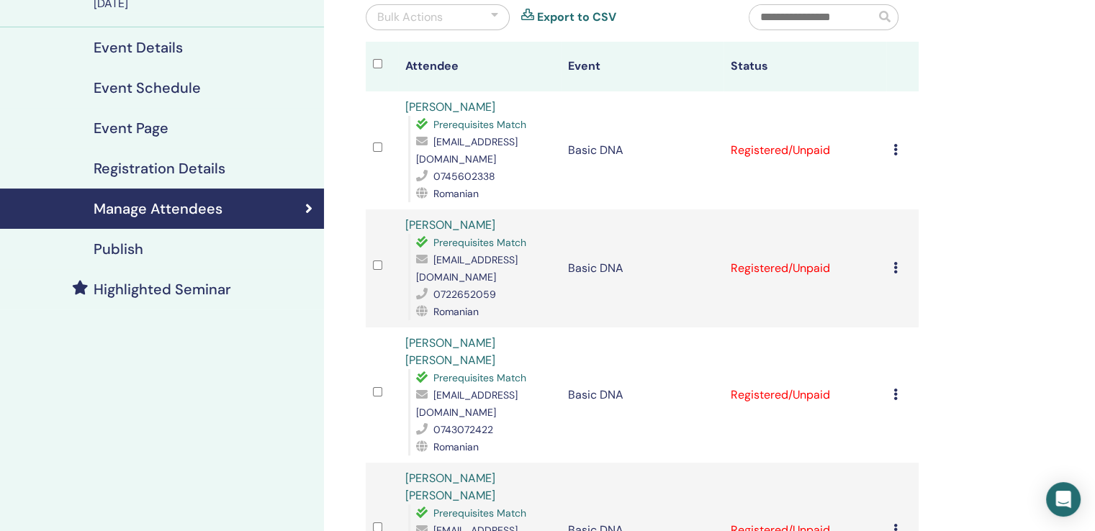
scroll to position [144, 0]
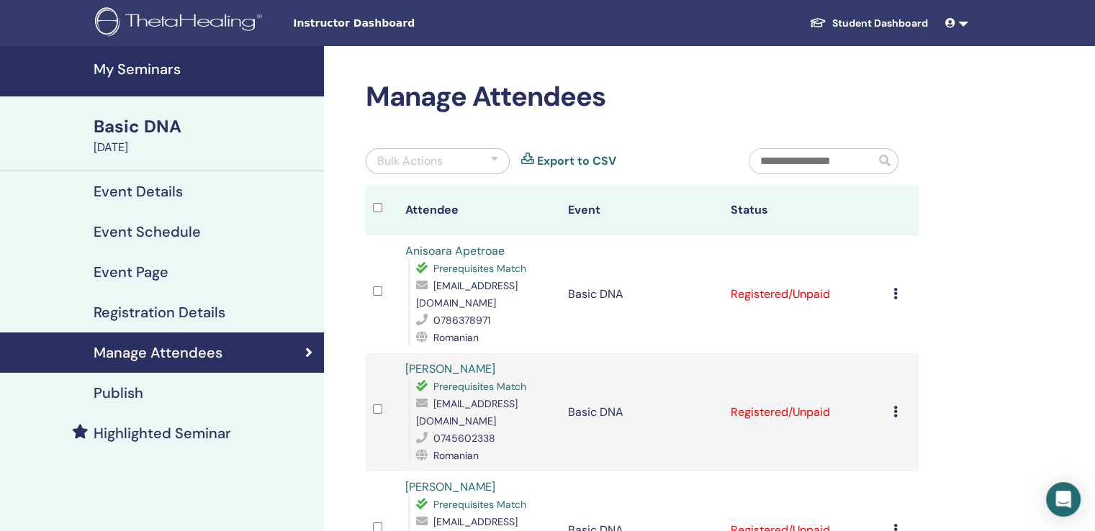
click at [897, 303] on td "Cancel Registration Do not auto-certify Mark as Paid Mark as Unpaid Mark as Abs…" at bounding box center [902, 294] width 32 height 118
click at [896, 297] on icon at bounding box center [895, 294] width 4 height 12
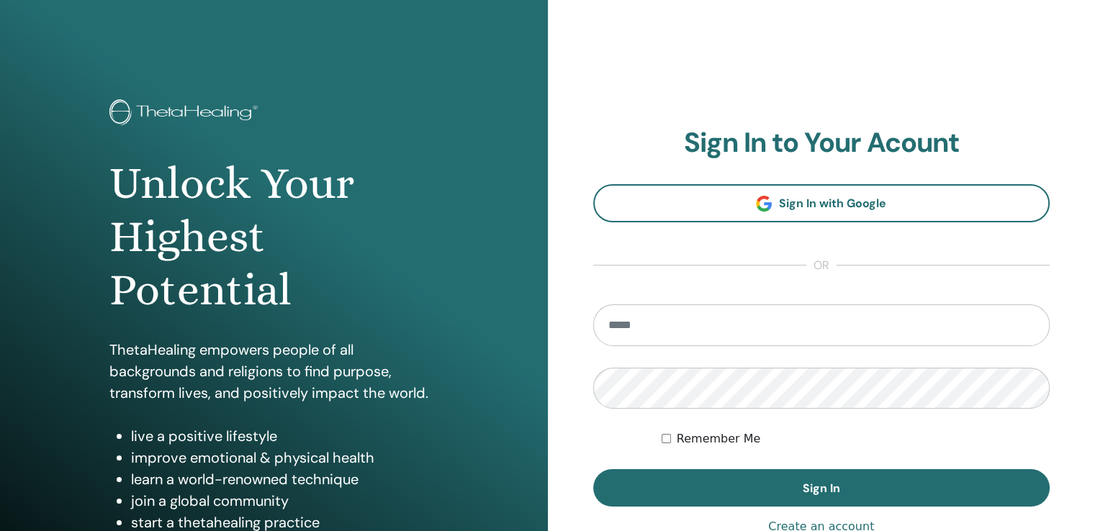
scroll to position [72, 0]
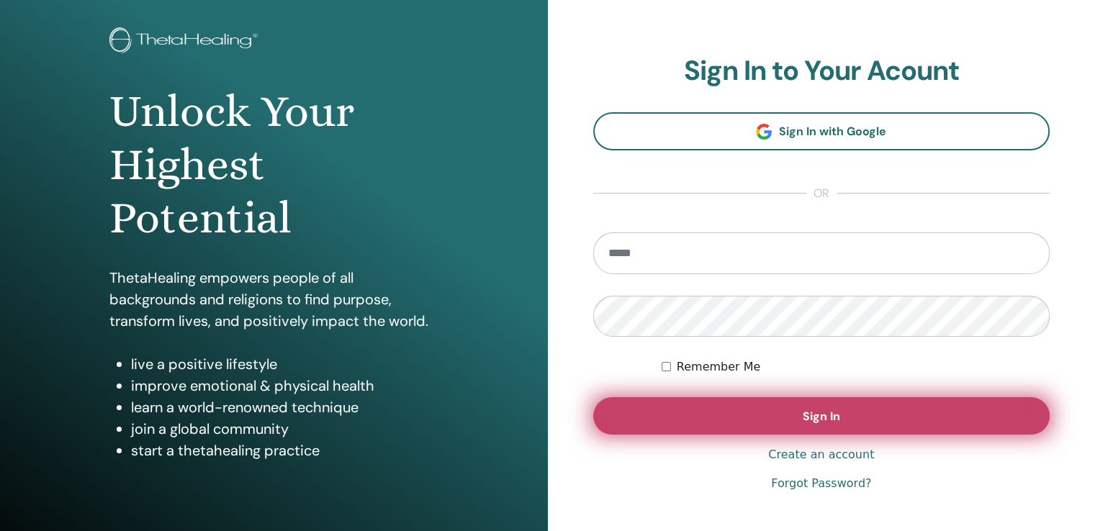
type input "**********"
click at [791, 418] on button "Sign In" at bounding box center [821, 415] width 457 height 37
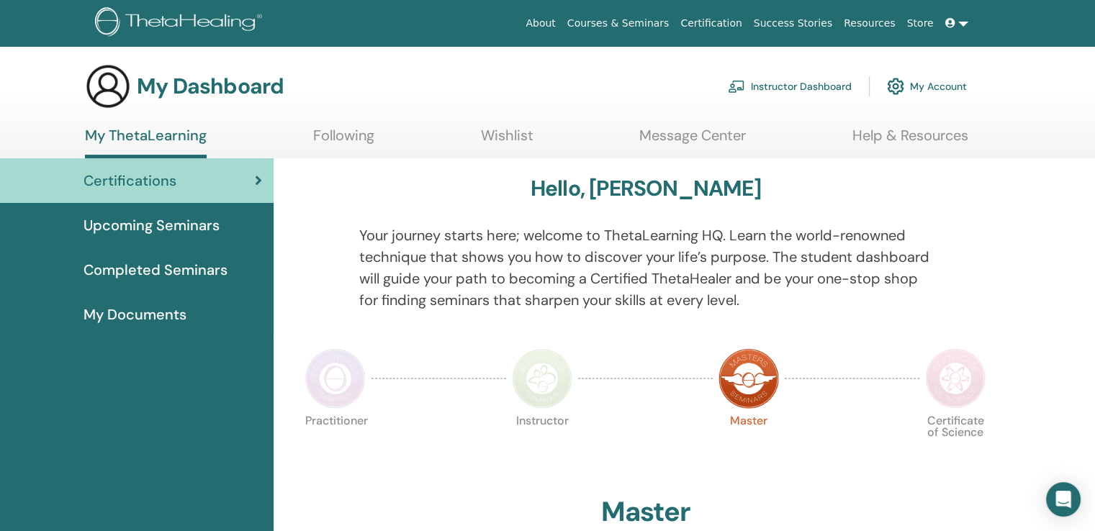
drag, startPoint x: 145, startPoint y: 222, endPoint x: 189, endPoint y: 191, distance: 54.7
click at [145, 223] on span "Upcoming Seminars" at bounding box center [152, 226] width 136 height 22
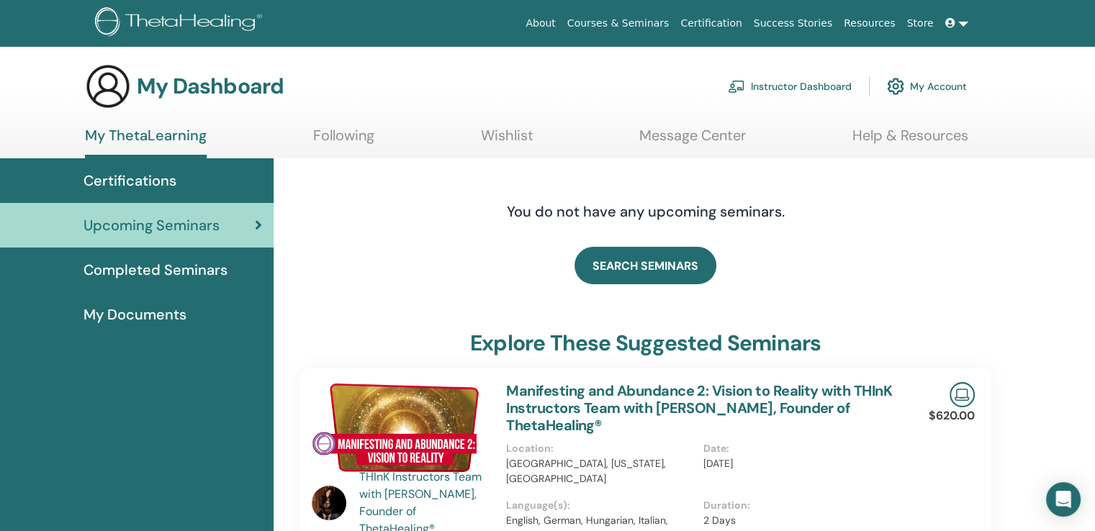
click at [151, 270] on span "Completed Seminars" at bounding box center [156, 270] width 144 height 22
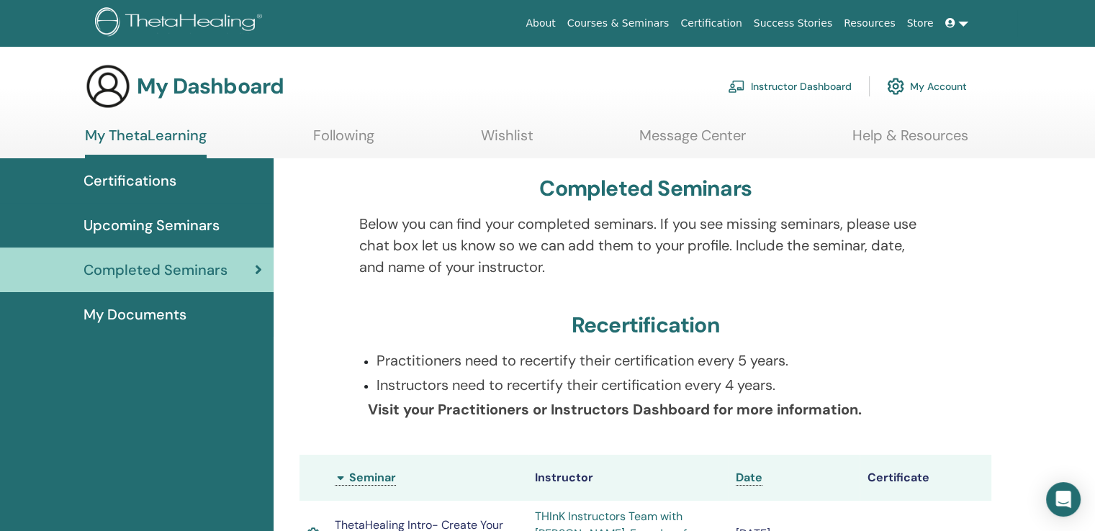
click at [953, 27] on icon at bounding box center [950, 23] width 10 height 10
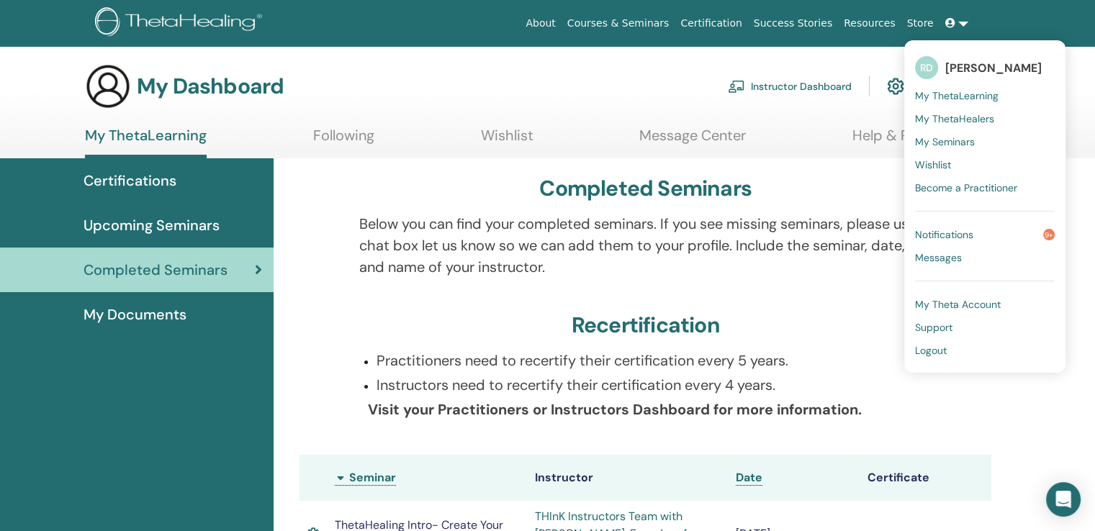
click at [943, 351] on span "Logout" at bounding box center [931, 350] width 32 height 13
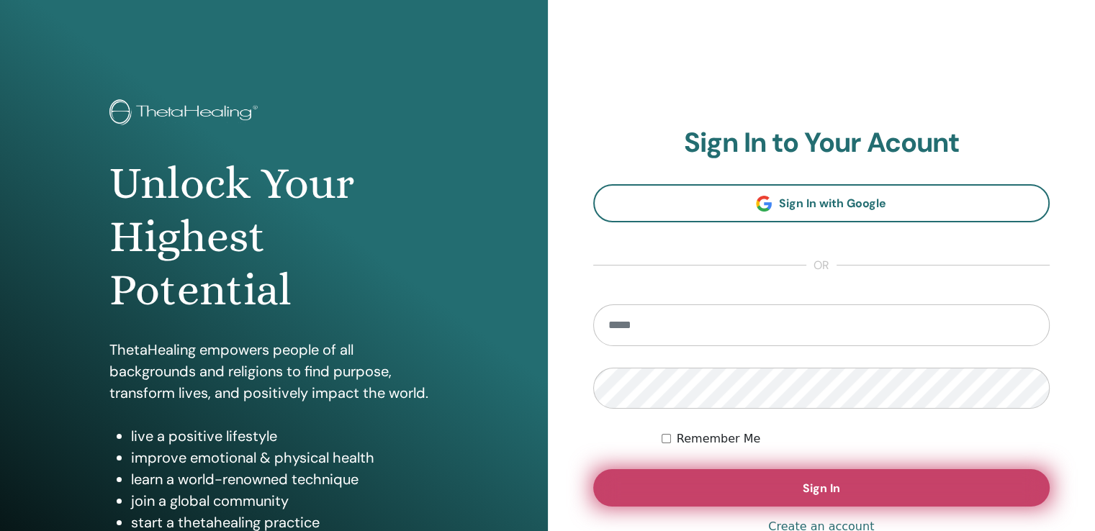
type input "**********"
click at [694, 490] on button "Sign In" at bounding box center [821, 487] width 457 height 37
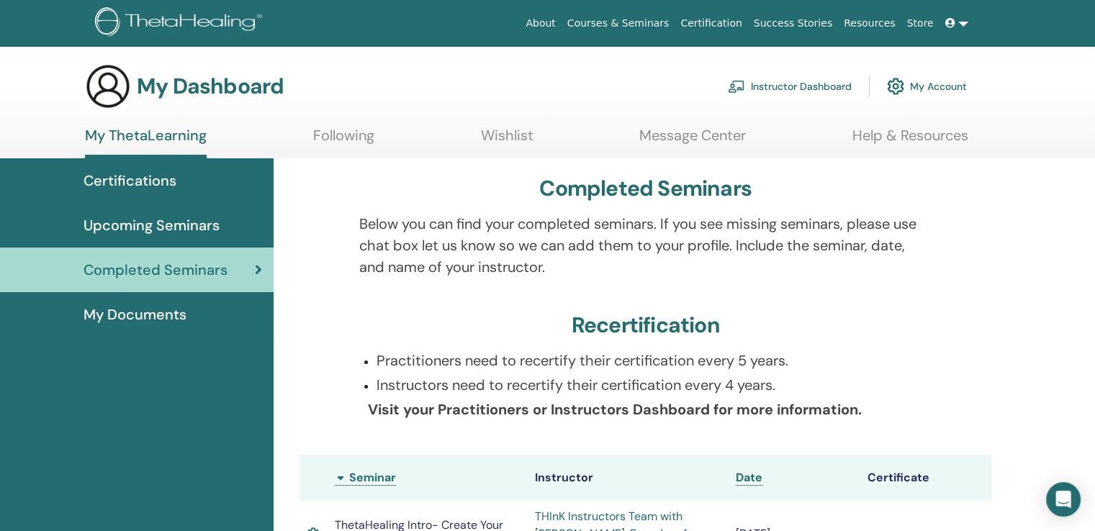
click at [956, 25] on span at bounding box center [951, 23] width 13 height 12
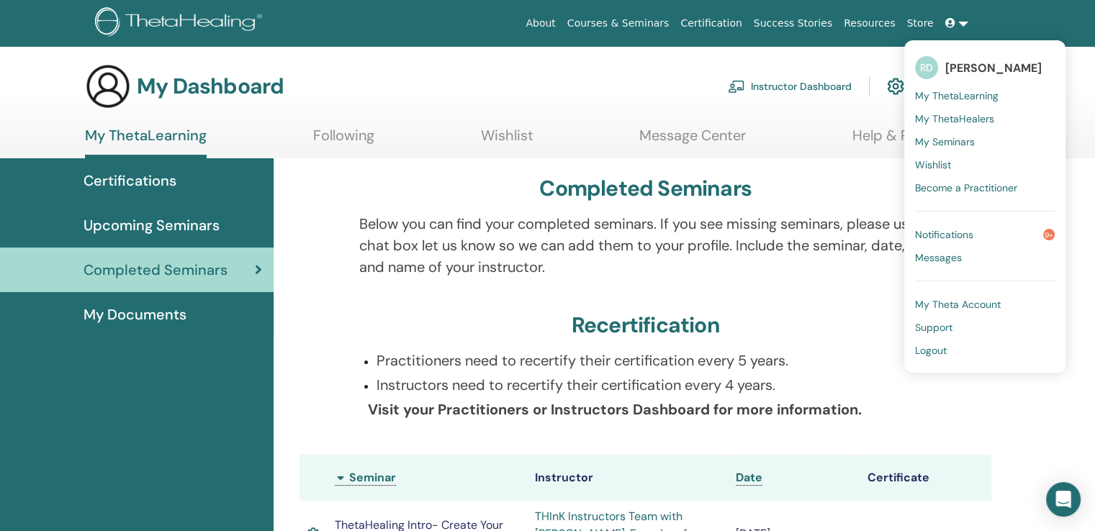
click at [951, 96] on span "My ThetaLearning" at bounding box center [957, 95] width 84 height 13
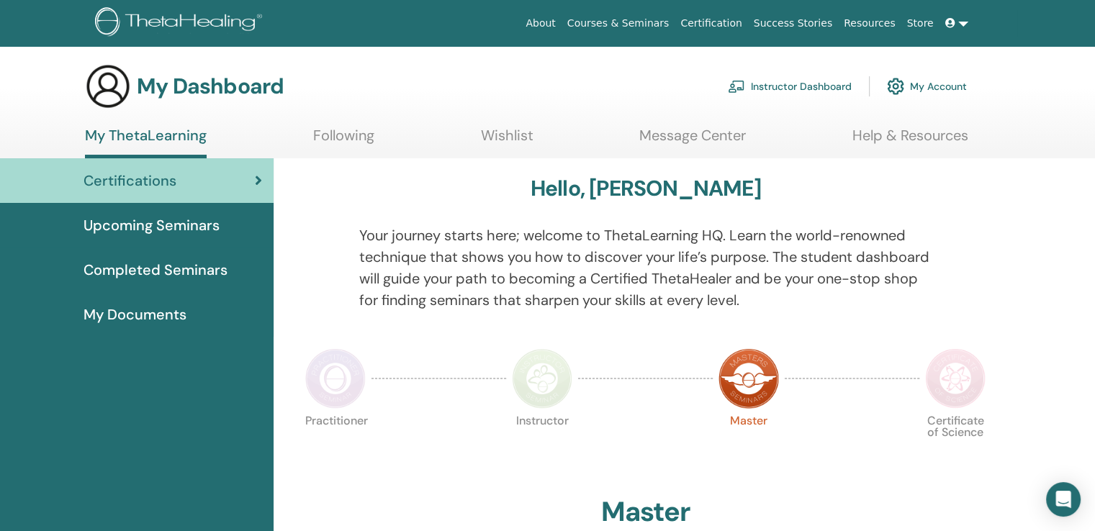
click at [125, 312] on span "My Documents" at bounding box center [135, 315] width 103 height 22
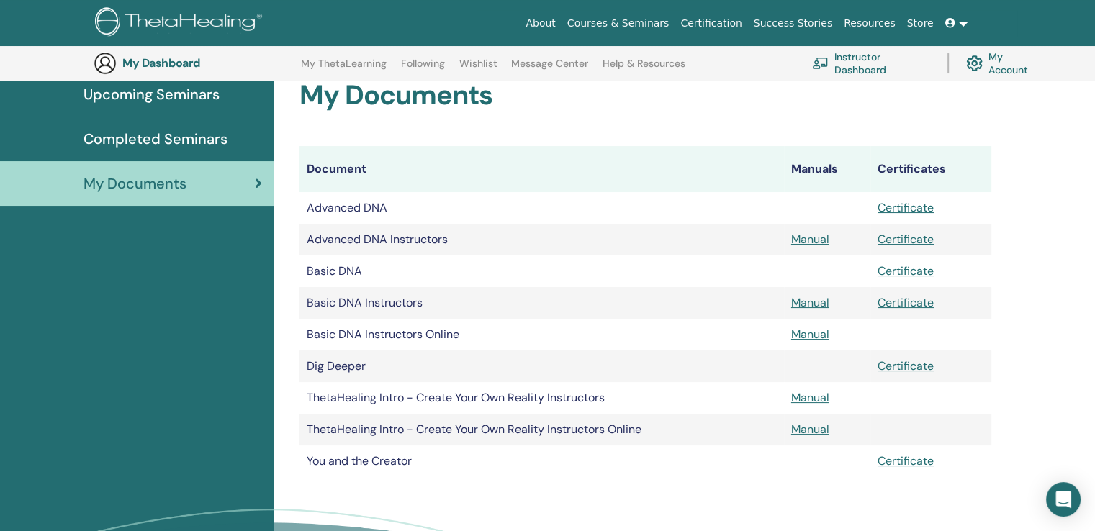
scroll to position [179, 0]
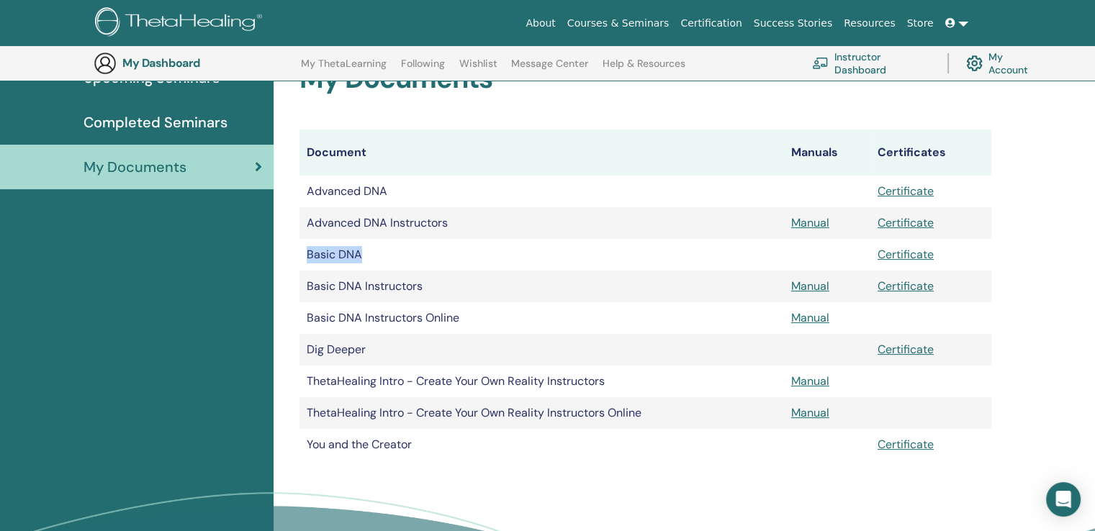
drag, startPoint x: 307, startPoint y: 254, endPoint x: 392, endPoint y: 257, distance: 84.3
click at [392, 257] on td "Basic DNA" at bounding box center [541, 255] width 484 height 32
click at [916, 257] on link "Certificate" at bounding box center [906, 254] width 56 height 15
click at [913, 354] on link "Certificate" at bounding box center [906, 349] width 56 height 15
